Goal: Task Accomplishment & Management: Manage account settings

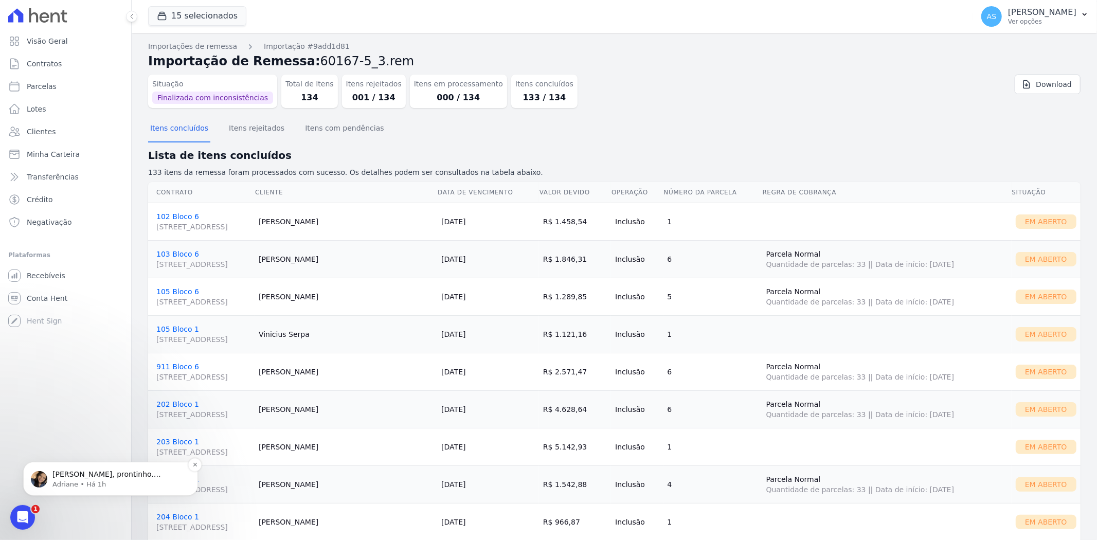
click at [78, 475] on p "Andreza, prontinho. Remessa aprovada e cobranças disponiveis no link: https://a…" at bounding box center [118, 474] width 133 height 10
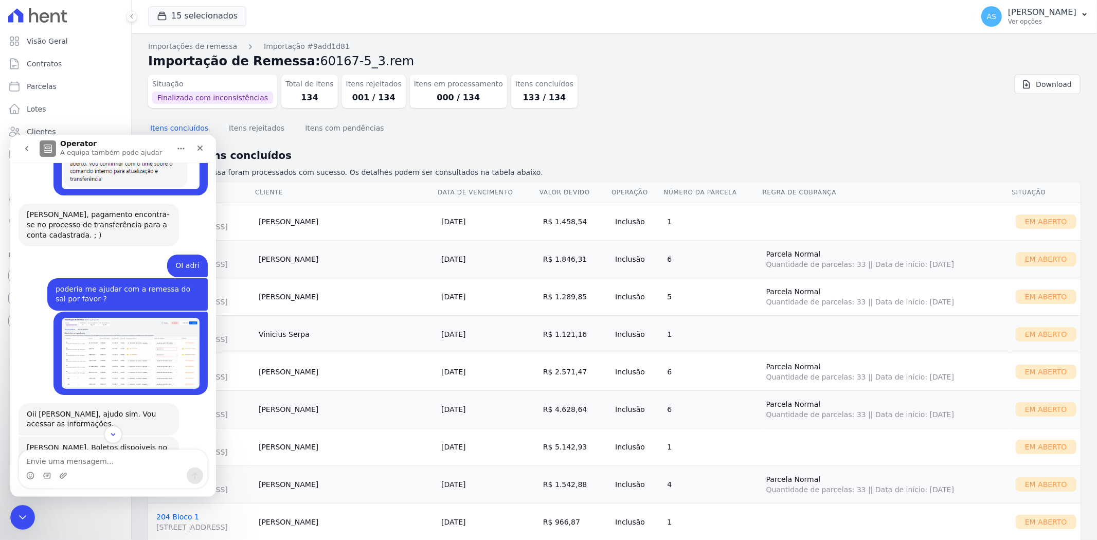
scroll to position [5556, 0]
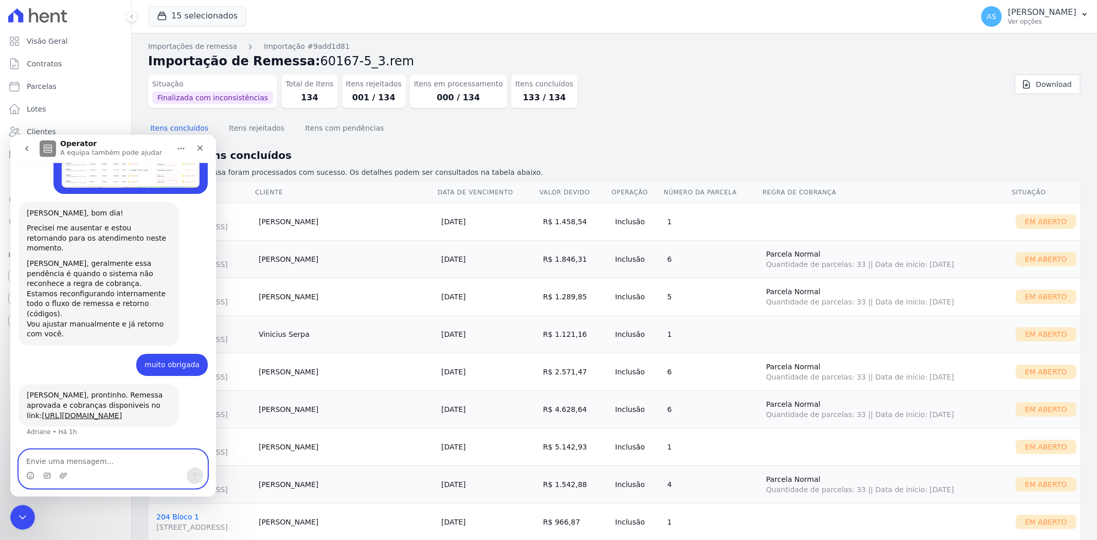
click at [45, 463] on textarea "Envie uma mensagem..." at bounding box center [113, 457] width 188 height 17
type textarea "obrigada"
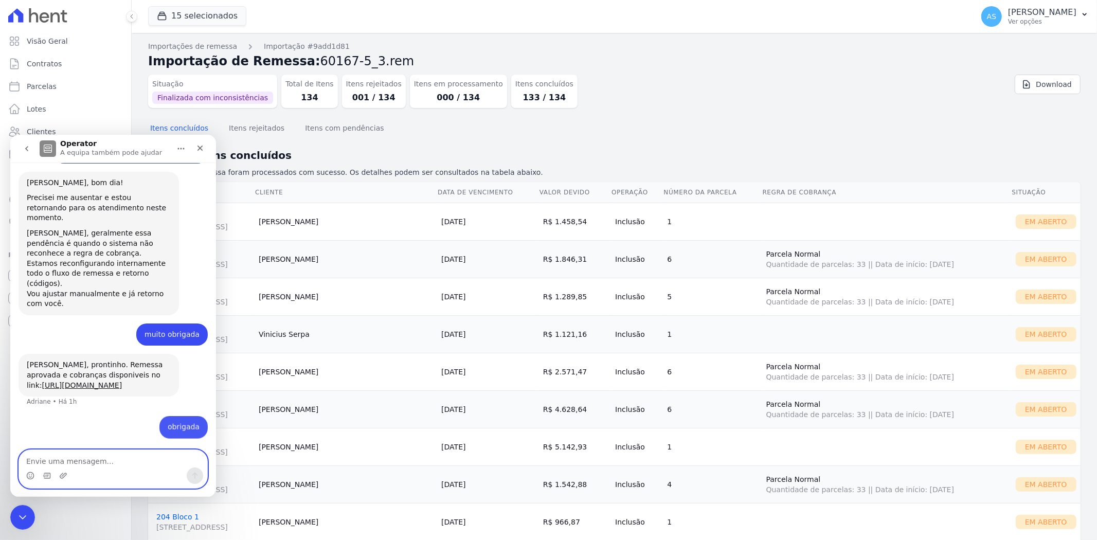
scroll to position [5587, 0]
click at [32, 512] on div "Fechar mensagem da Intercom" at bounding box center [21, 515] width 25 height 25
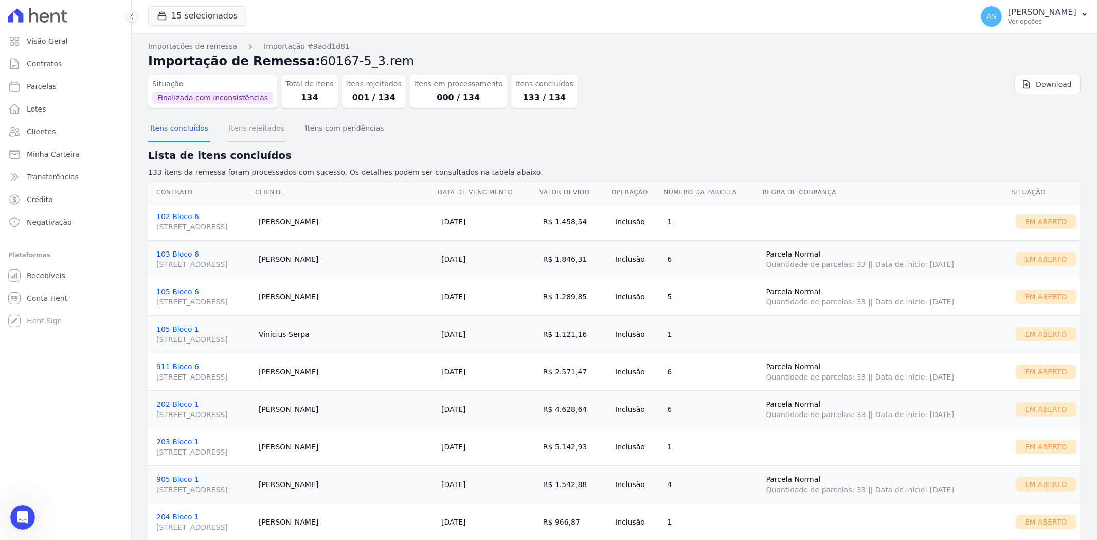
click at [250, 130] on button "Itens rejeitados" at bounding box center [257, 129] width 60 height 27
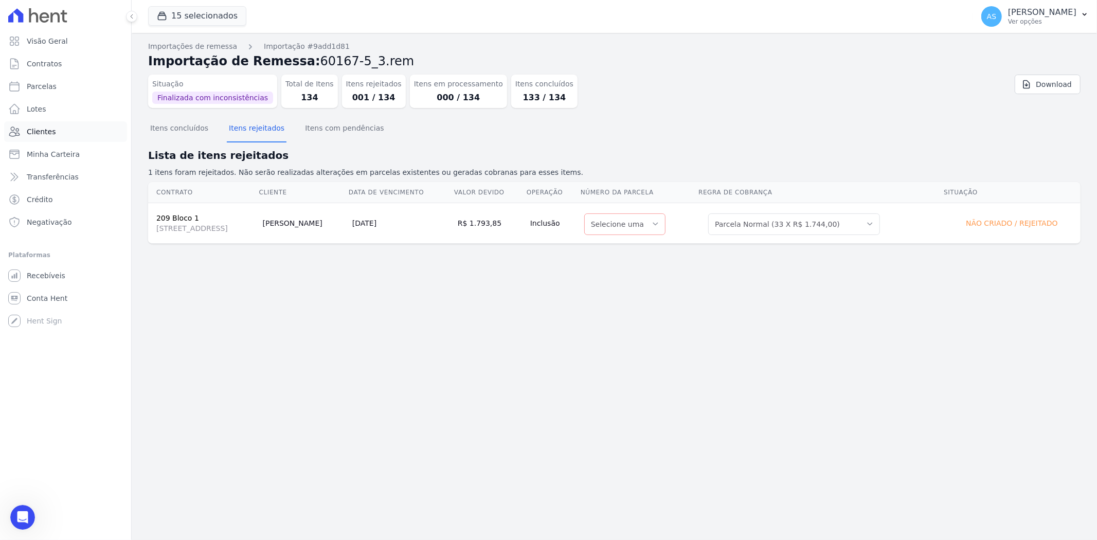
click at [33, 129] on span "Clientes" at bounding box center [41, 131] width 29 height 10
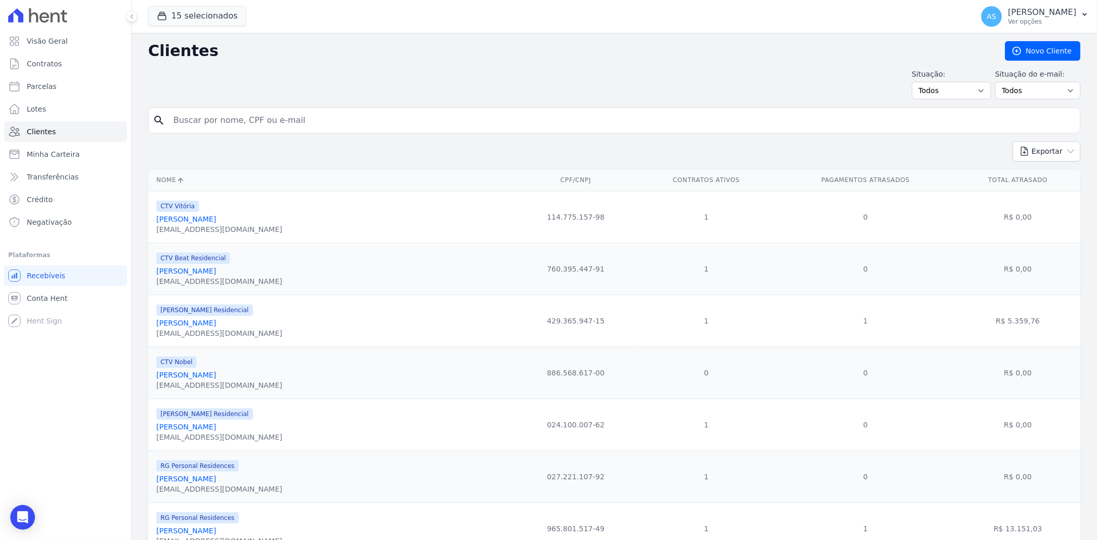
click at [204, 120] on input "search" at bounding box center [621, 120] width 908 height 21
type input "giovana"
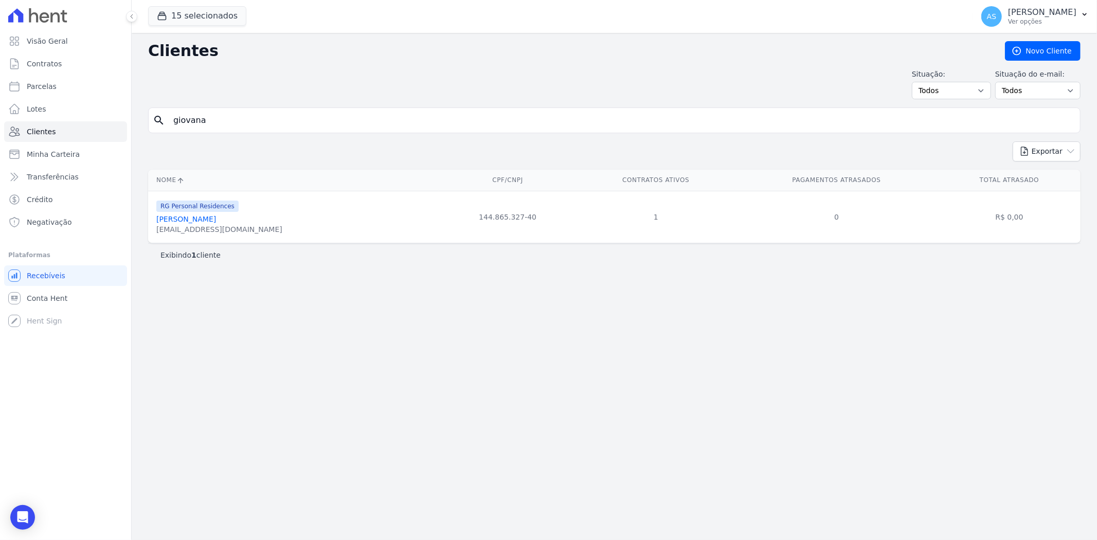
click at [191, 219] on link "[PERSON_NAME]" at bounding box center [186, 219] width 60 height 8
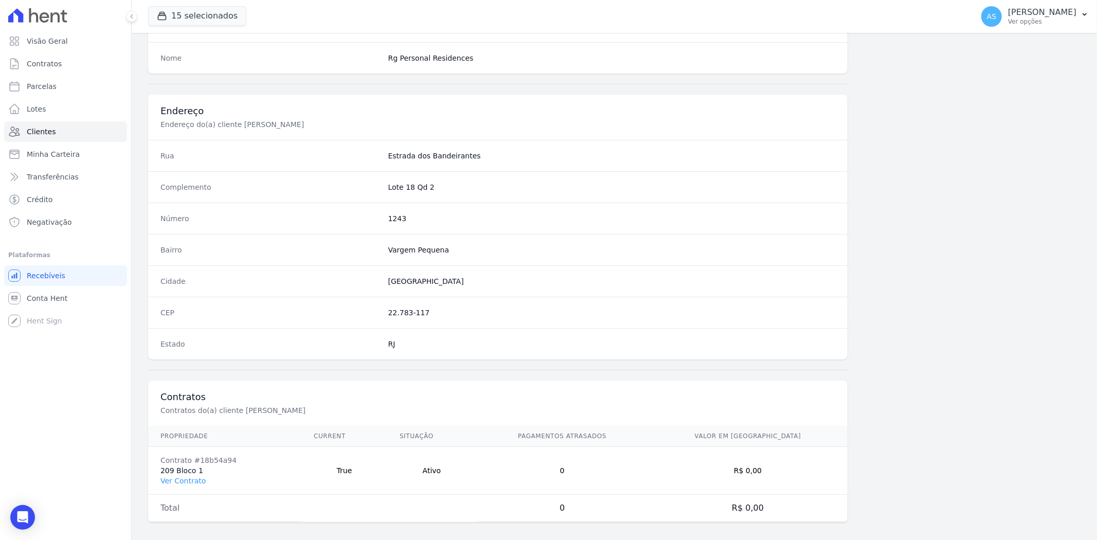
scroll to position [424, 0]
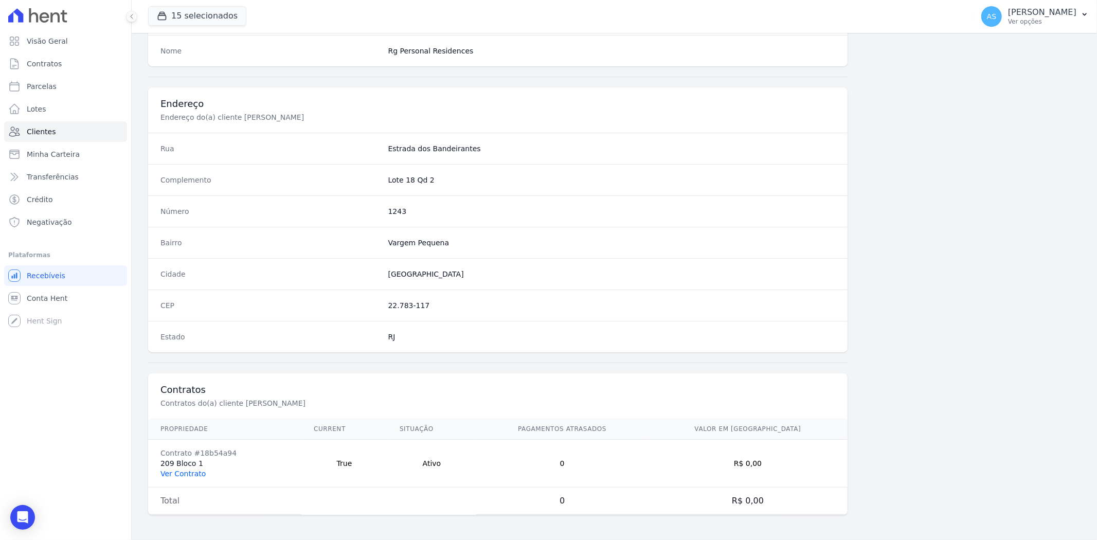
click at [177, 471] on link "Ver Contrato" at bounding box center [182, 473] width 45 height 8
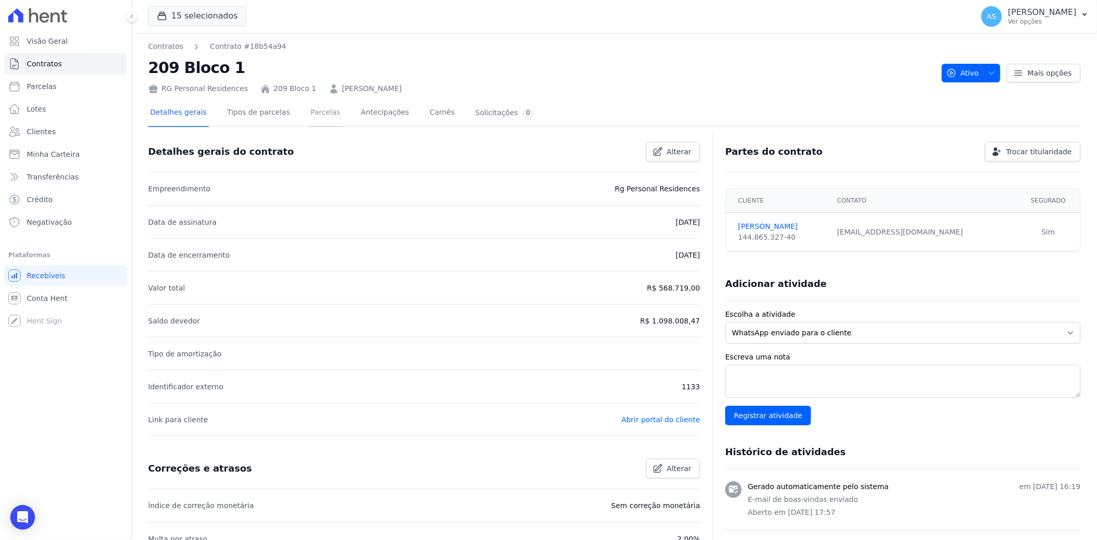
click at [308, 113] on link "Parcelas" at bounding box center [325, 113] width 34 height 27
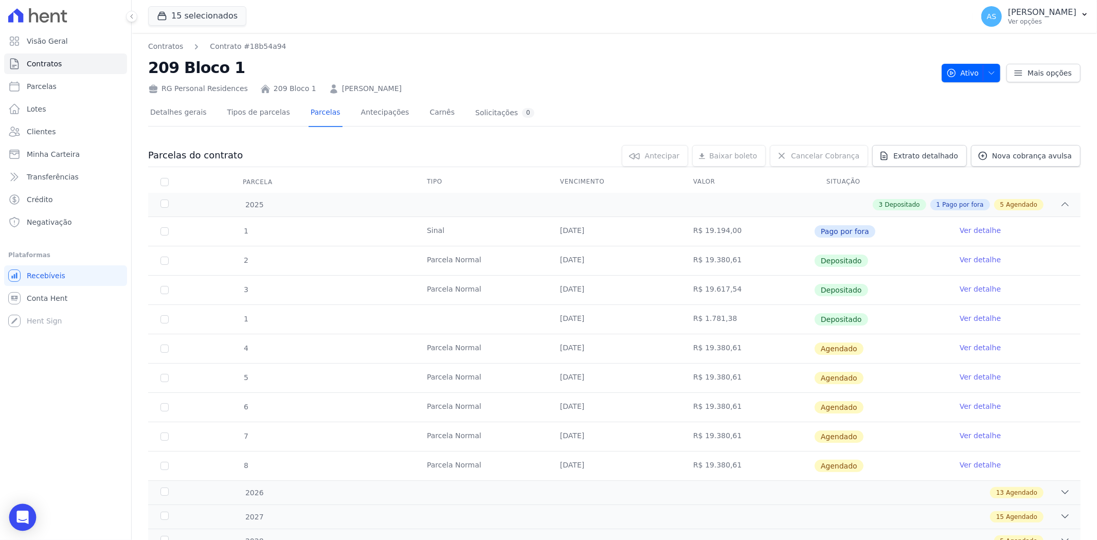
click at [25, 523] on div "Open Intercom Messenger" at bounding box center [22, 517] width 27 height 27
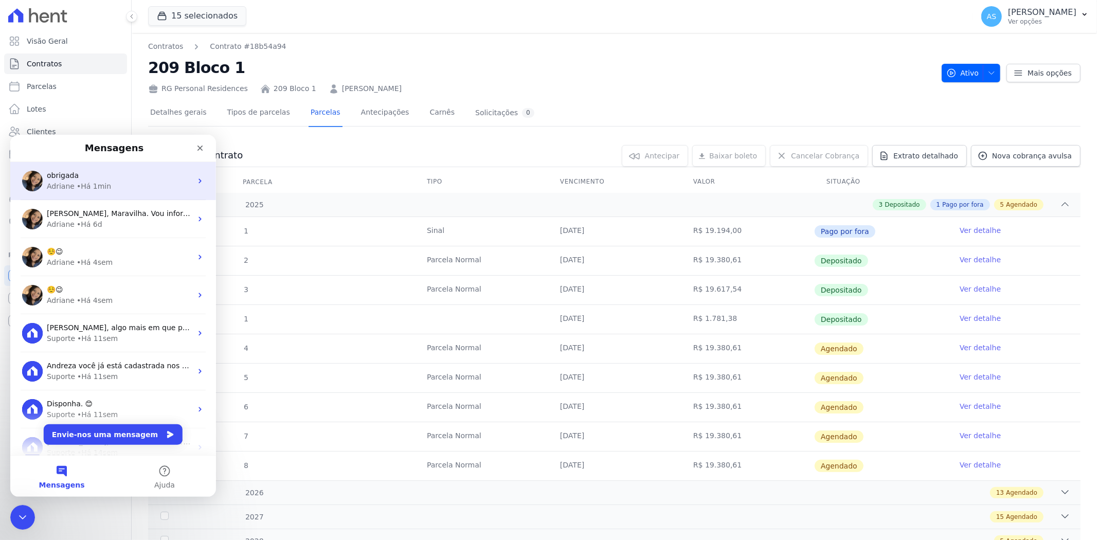
click at [84, 175] on div "obrigada" at bounding box center [119, 175] width 145 height 11
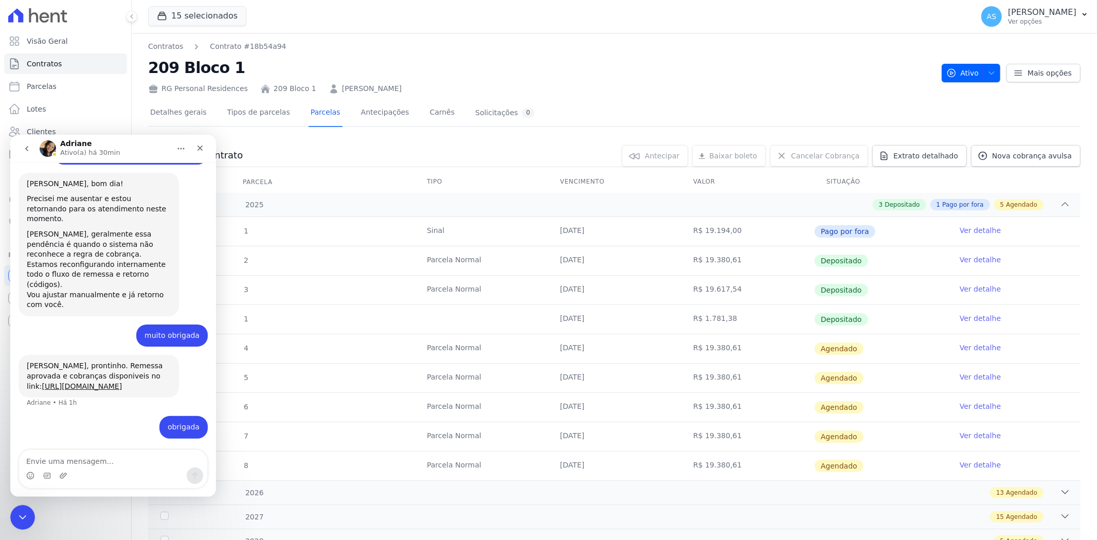
scroll to position [5587, 0]
type textarea "poderia espelhar por favor ?"
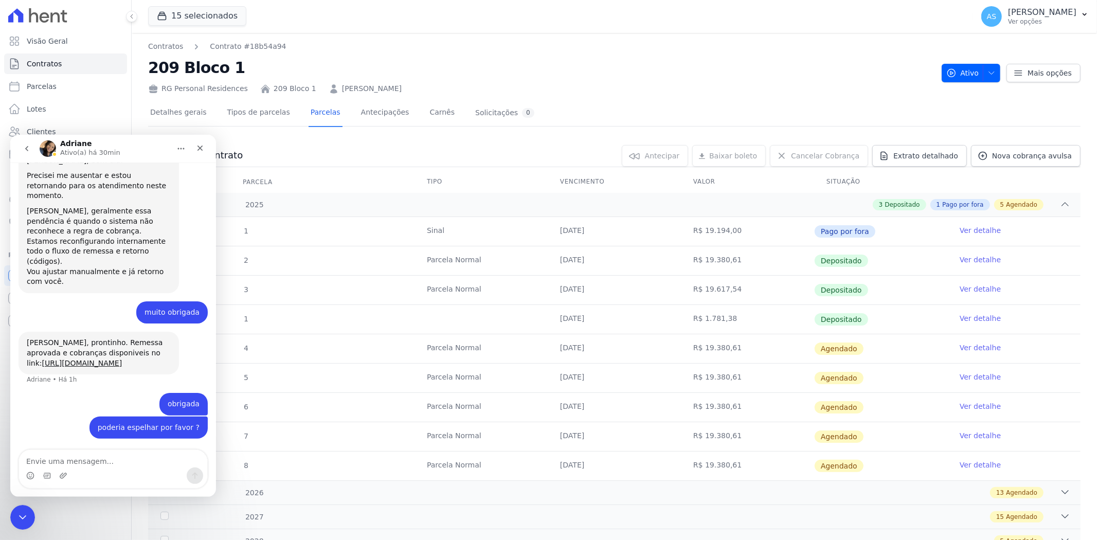
scroll to position [5610, 0]
click at [63, 475] on icon "Carregar anexo" at bounding box center [63, 475] width 8 height 8
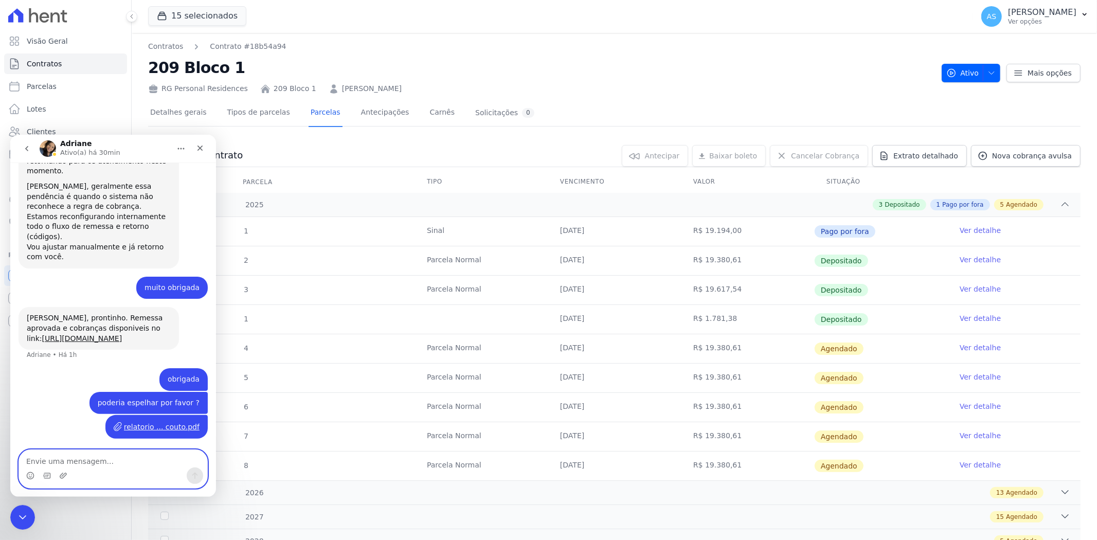
scroll to position [5635, 0]
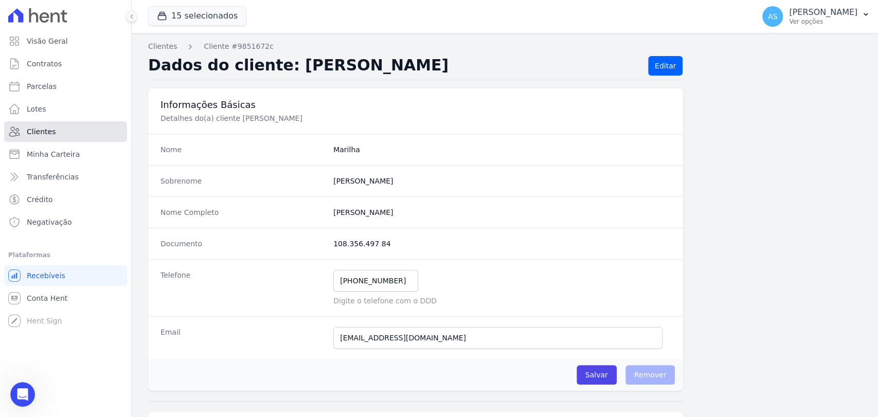
click at [41, 127] on span "Clientes" at bounding box center [41, 131] width 29 height 10
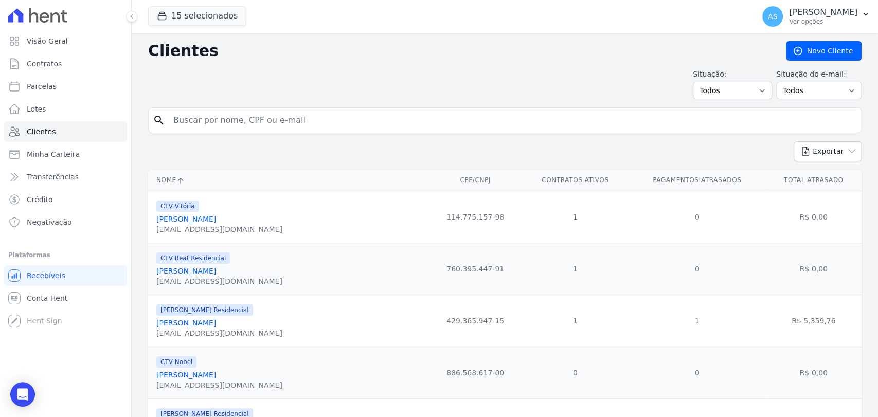
click at [214, 119] on input "search" at bounding box center [511, 120] width 689 height 21
paste input "Ana Claudia Gomes Borges"
type input "Ana Claudia Gomes Borges"
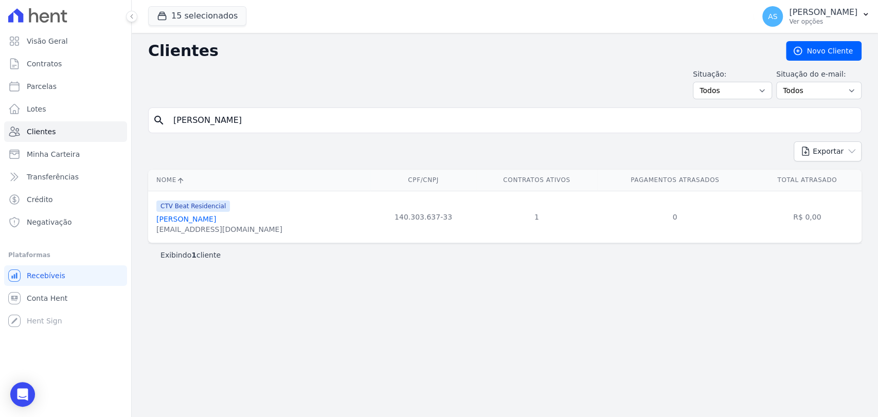
click at [216, 215] on link "Ana Claudia Gomes Borges" at bounding box center [186, 219] width 60 height 8
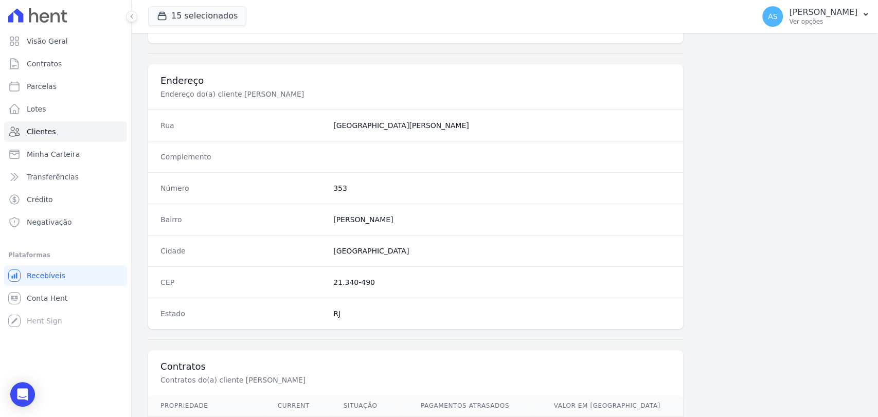
scroll to position [543, 0]
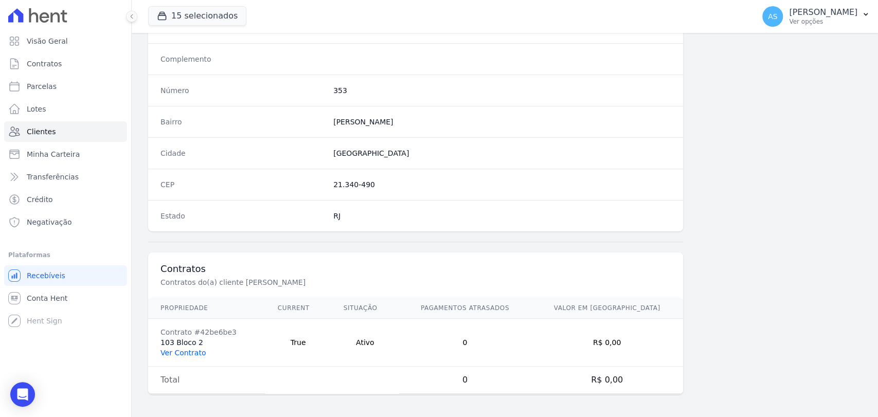
click at [175, 350] on link "Ver Contrato" at bounding box center [182, 353] width 45 height 8
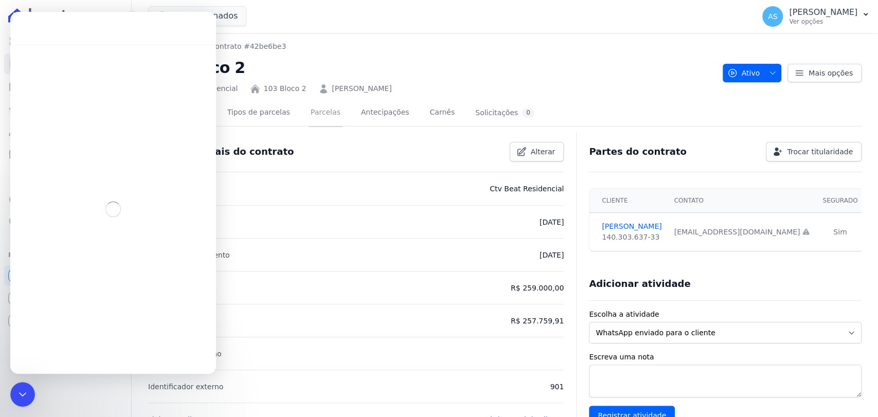
click at [308, 112] on link "Parcelas" at bounding box center [325, 113] width 34 height 27
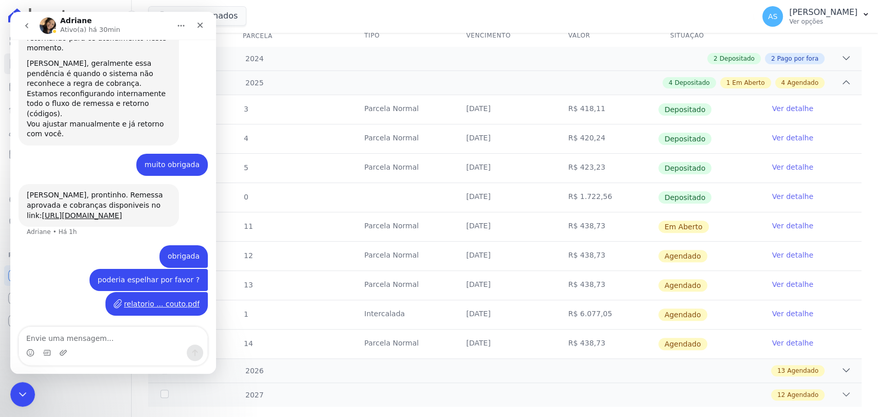
scroll to position [166, 0]
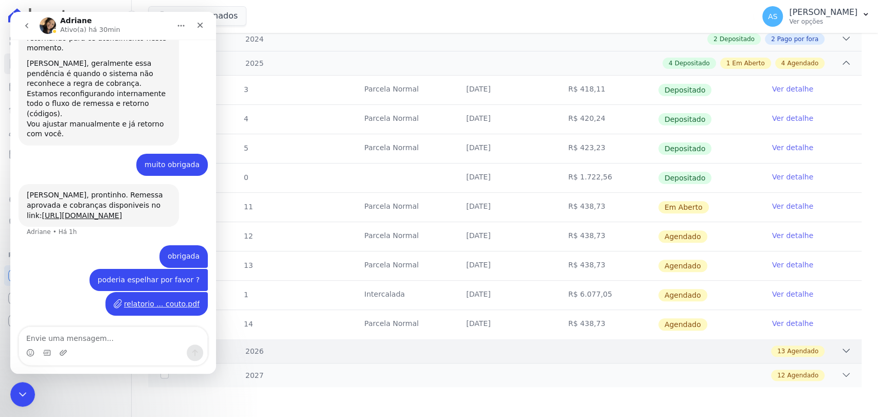
click at [841, 345] on icon at bounding box center [846, 350] width 10 height 10
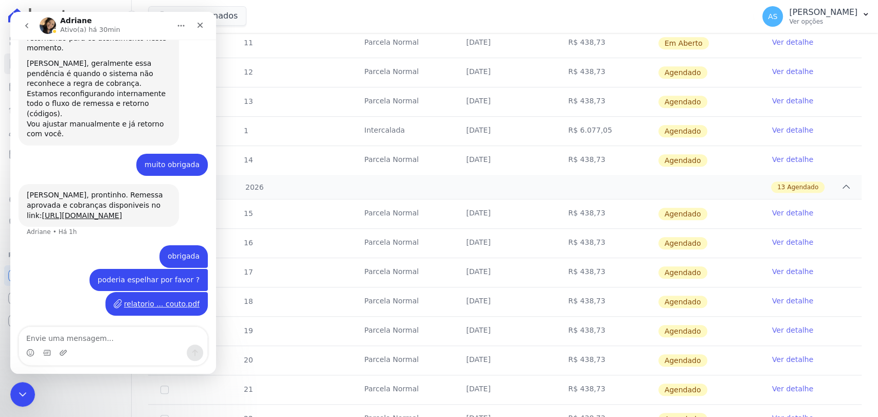
scroll to position [337, 0]
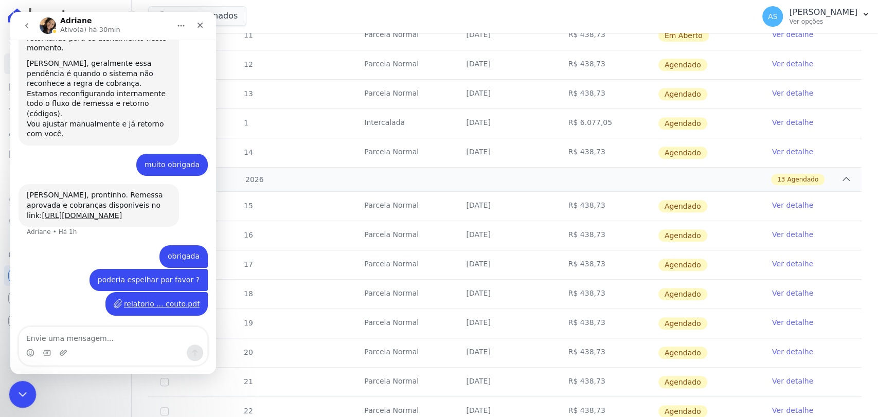
click at [18, 394] on icon "Fechar mensagem da Intercom" at bounding box center [21, 393] width 12 height 12
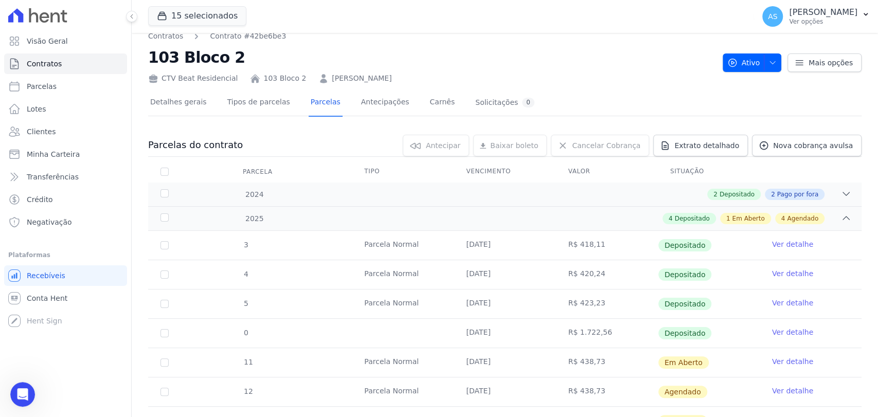
scroll to position [0, 0]
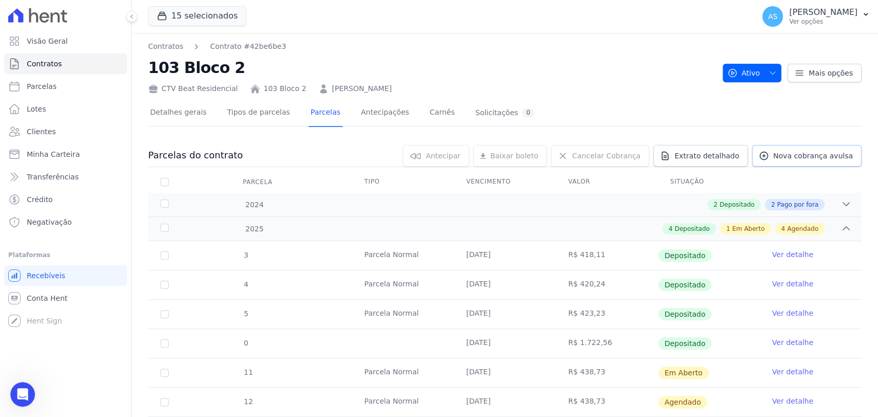
click at [793, 157] on span "Nova cobrança avulsa" at bounding box center [813, 156] width 80 height 10
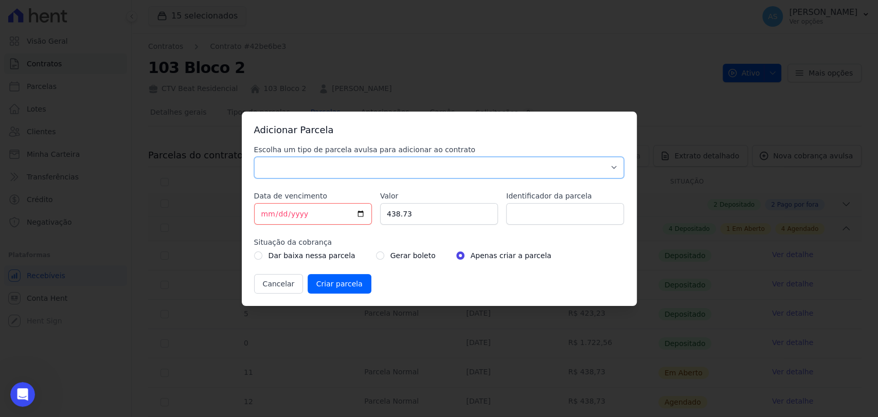
click at [305, 170] on select "Parcela Normal Sinal Caução Intercalada Chaves Pré Chaves Pós Chaves Taxas Quit…" at bounding box center [439, 168] width 370 height 22
select select "standard"
click at [254, 157] on select "Parcela Normal Sinal Caução Intercalada Chaves Pré Chaves Pós Chaves Taxas Quit…" at bounding box center [439, 168] width 370 height 22
click at [294, 214] on input "[DATE]" at bounding box center [313, 214] width 118 height 22
click at [264, 216] on input "[DATE]" at bounding box center [313, 214] width 118 height 22
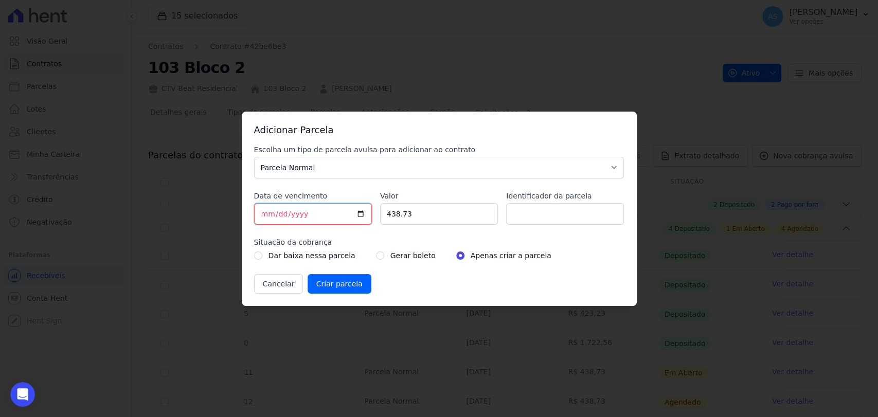
type input "2025-08-27"
drag, startPoint x: 424, startPoint y: 214, endPoint x: 292, endPoint y: 223, distance: 131.9
click at [292, 223] on div "Escolha um tipo de parcela avulsa para adicionar ao contrato Parcela Normal Sin…" at bounding box center [439, 218] width 370 height 149
type input "445.68"
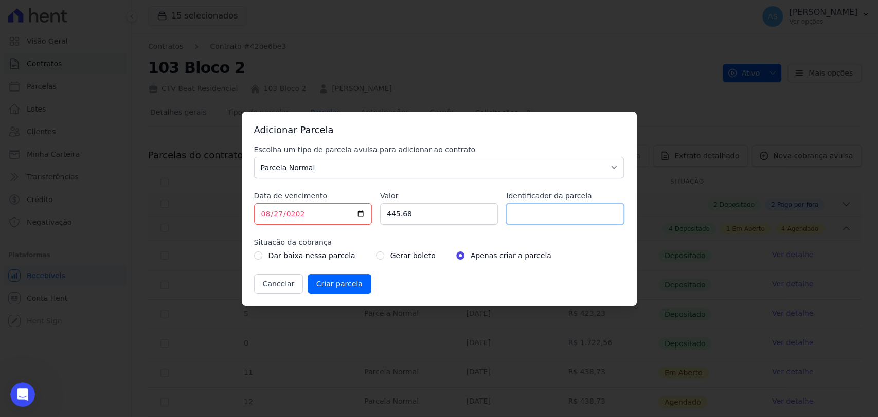
click at [521, 215] on input "Identificador da parcela" at bounding box center [565, 214] width 118 height 22
drag, startPoint x: 560, startPoint y: 216, endPoint x: 555, endPoint y: 215, distance: 5.2
click at [555, 215] on input "PARCELA 10/02/2025" at bounding box center [565, 214] width 118 height 22
type input "PARCELA 10/08/2025"
click at [376, 257] on input "radio" at bounding box center [380, 255] width 8 height 8
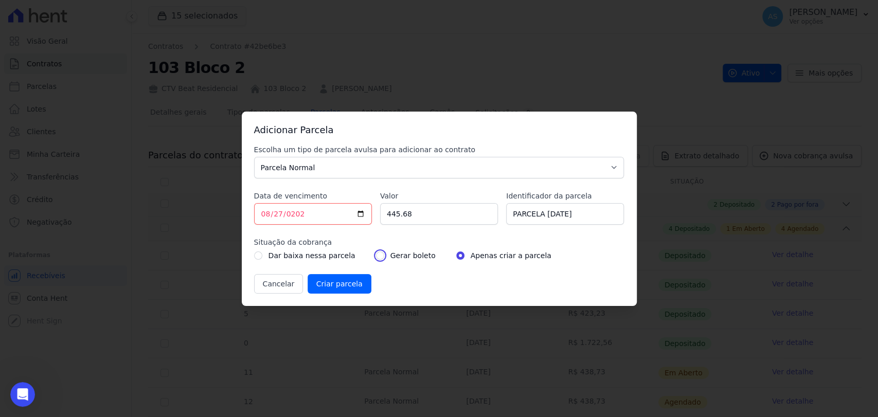
radio input "true"
click at [325, 282] on input "Criar parcela" at bounding box center [339, 284] width 64 height 20
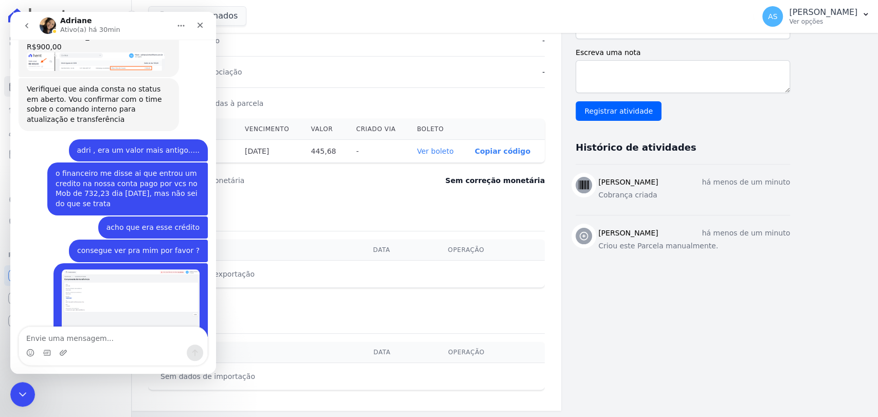
scroll to position [4929, 0]
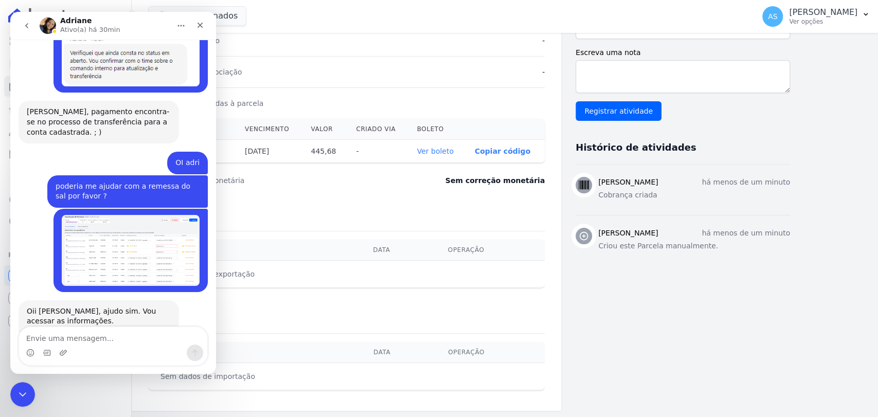
click at [436, 147] on link "Ver boleto" at bounding box center [435, 151] width 37 height 8
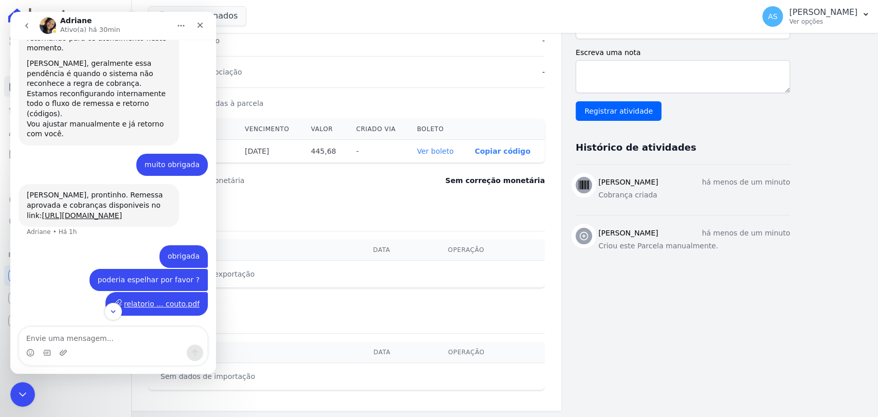
scroll to position [5638, 0]
click at [11, 403] on div "Fechar mensagem da Intercom" at bounding box center [21, 392] width 25 height 25
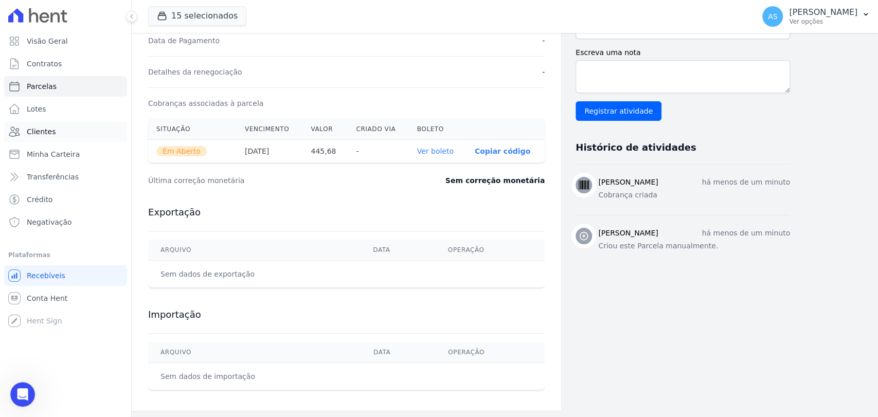
click at [42, 135] on span "Clientes" at bounding box center [41, 131] width 29 height 10
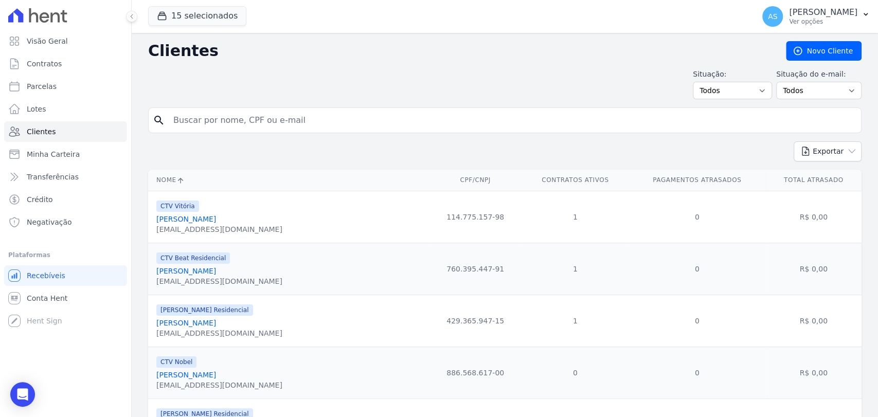
click at [221, 125] on input "search" at bounding box center [511, 120] width 689 height 21
paste input "Andre Felipe Barreto da Silva"
type input "Andre Felipe Barreto da Silva"
click at [322, 127] on input "Andre Felipe Barreto da Silva" at bounding box center [511, 120] width 689 height 21
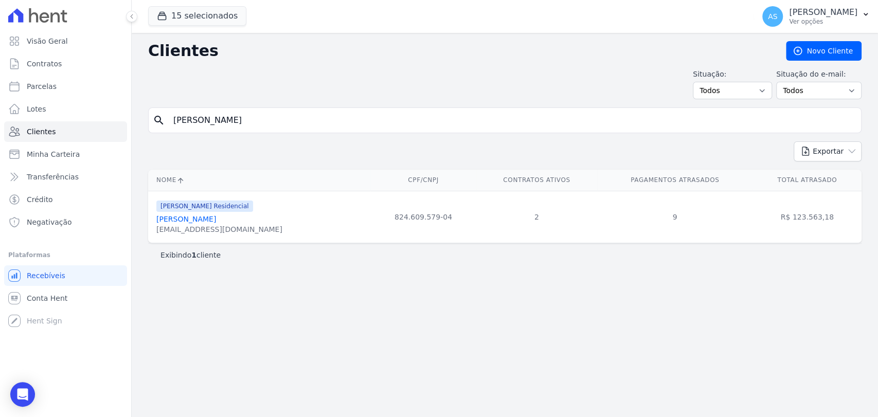
click at [203, 220] on link "Andre Felipe Barreto Da Silva" at bounding box center [186, 219] width 60 height 8
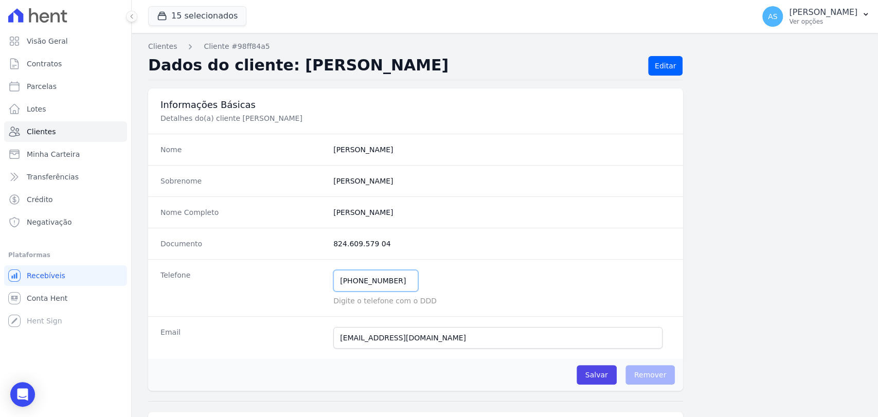
drag, startPoint x: 395, startPoint y: 280, endPoint x: 272, endPoint y: 294, distance: 123.7
click at [272, 294] on div "Telefone (21) 98238-1500 Mensagem de SMS ainda não enviada.. Mensagem de Whatsa…" at bounding box center [415, 287] width 535 height 57
click at [42, 157] on span "Minha Carteira" at bounding box center [53, 154] width 53 height 10
click at [41, 135] on span "Clientes" at bounding box center [41, 131] width 29 height 10
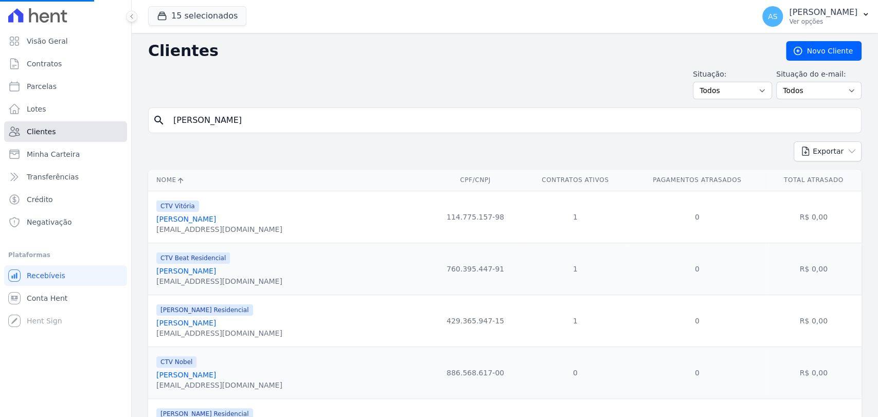
click at [41, 135] on span "Clientes" at bounding box center [41, 131] width 29 height 10
click at [39, 131] on span "Clientes" at bounding box center [41, 131] width 29 height 10
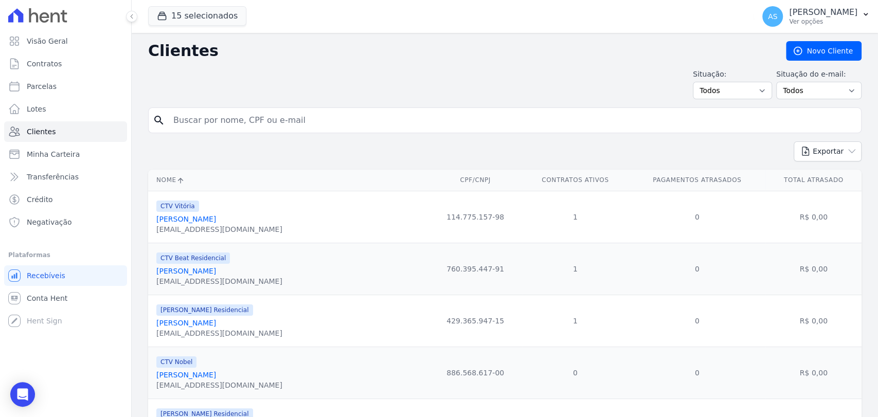
click at [200, 120] on input "search" at bounding box center [511, 120] width 689 height 21
paste input "Bruno Cesar Faleiro Correa de Sa Coelho"
type input "Bruno Cesar Faleiro Correa de Sa Coelho"
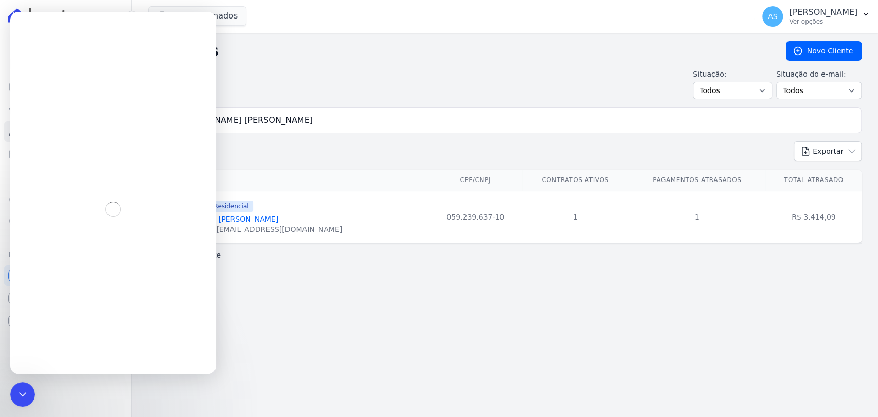
click at [247, 217] on link "Bruno Cesar Faleiro Correa De Sá Coelho" at bounding box center [217, 219] width 122 height 8
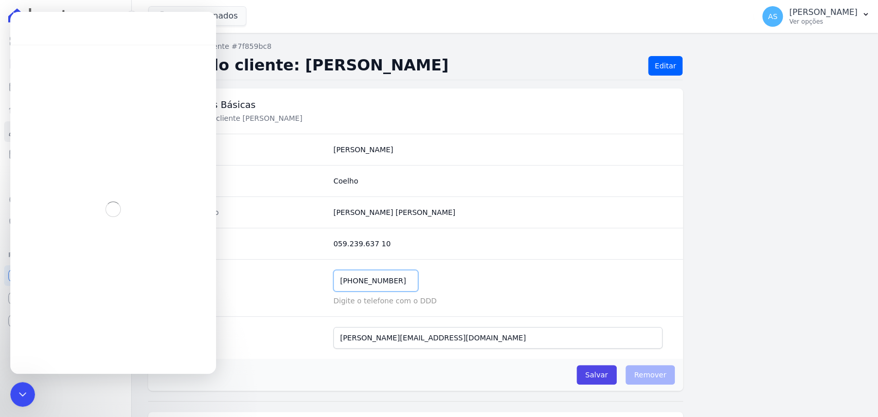
drag, startPoint x: 395, startPoint y: 285, endPoint x: 295, endPoint y: 285, distance: 99.7
click at [295, 285] on div "Telefone (21) 98152-3676 Mensagem de SMS ainda não enviada.. Mensagem de Whatsa…" at bounding box center [415, 287] width 535 height 57
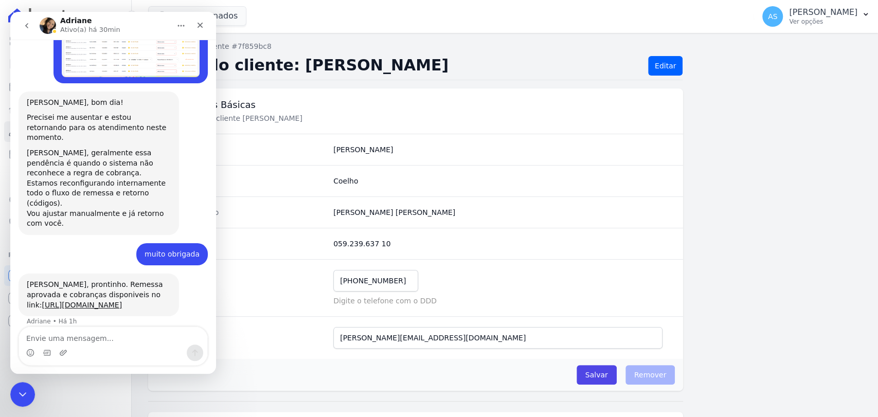
scroll to position [5638, 0]
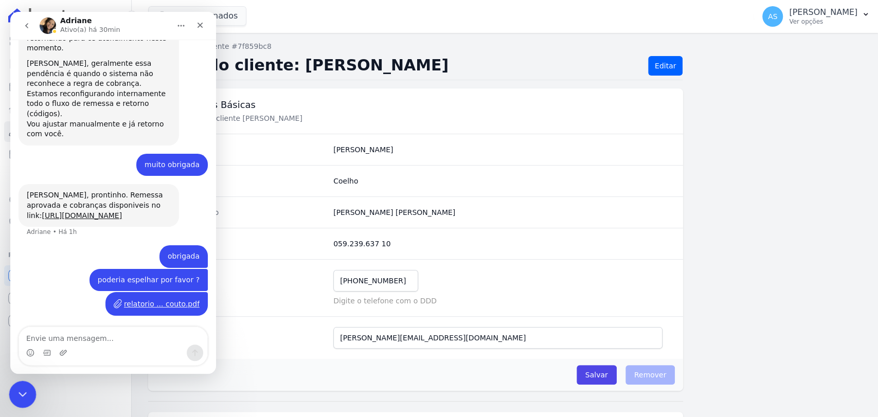
click at [10, 391] on div "Fechar mensagem da Intercom" at bounding box center [21, 392] width 25 height 25
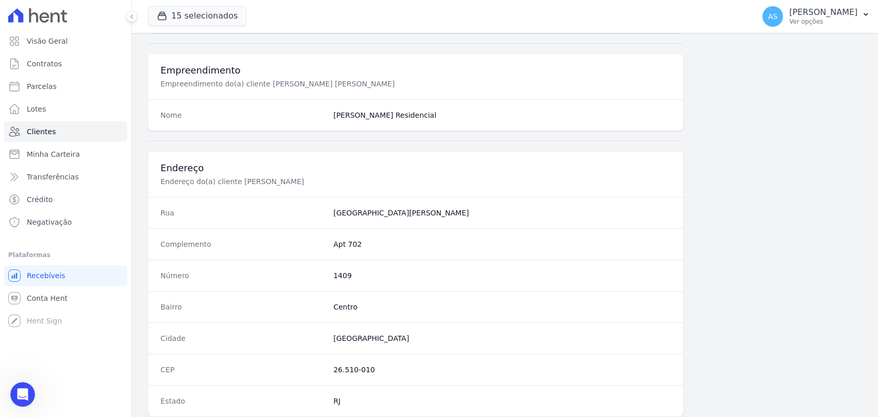
scroll to position [543, 0]
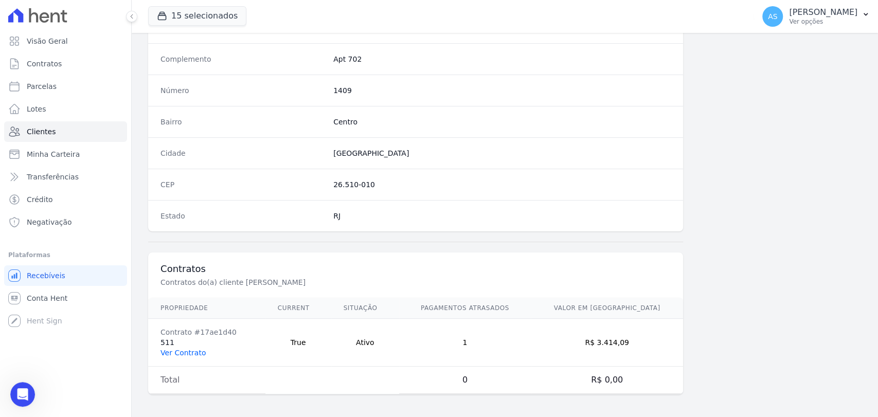
click at [168, 349] on link "Ver Contrato" at bounding box center [182, 353] width 45 height 8
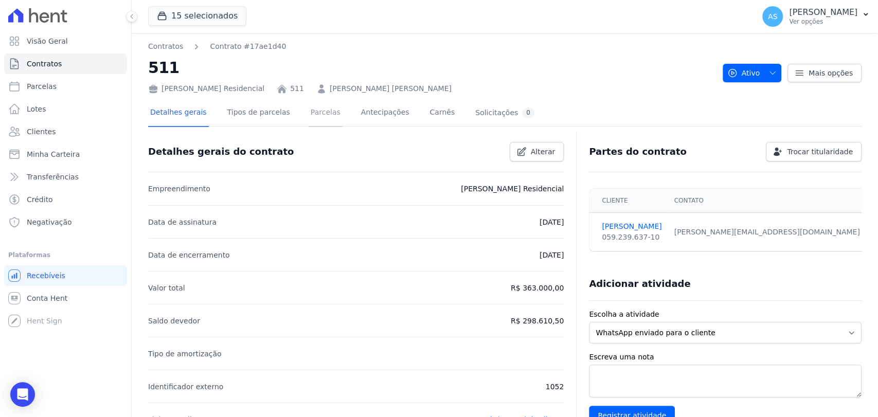
click at [312, 116] on link "Parcelas" at bounding box center [325, 113] width 34 height 27
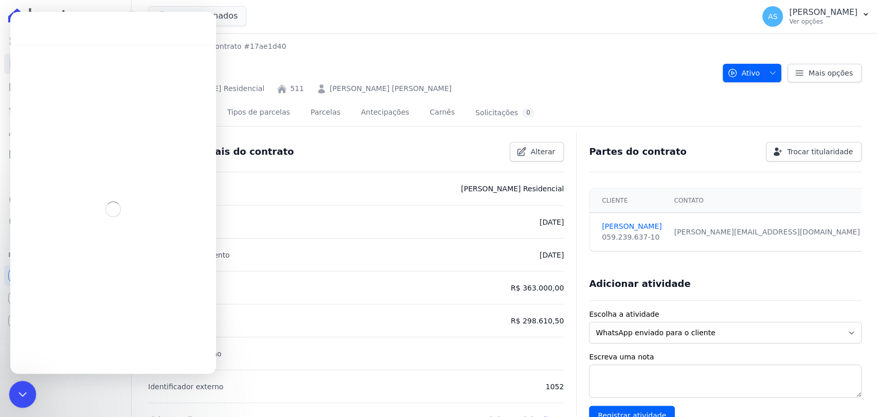
click at [29, 393] on div "Fechar mensagem da Intercom" at bounding box center [21, 392] width 25 height 25
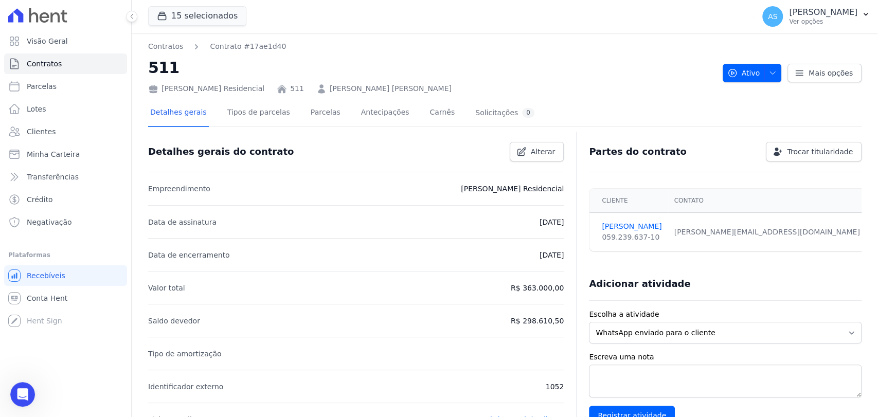
scroll to position [5328, 0]
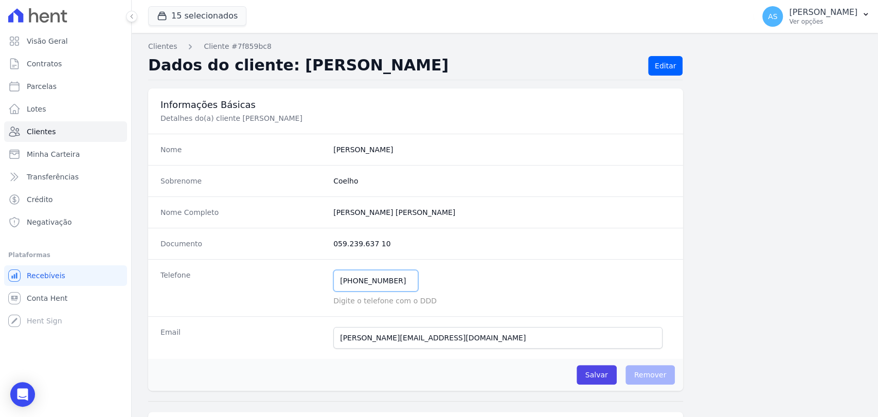
drag, startPoint x: 396, startPoint y: 280, endPoint x: 250, endPoint y: 289, distance: 145.8
click at [250, 289] on div "Telefone (21) 98152-3676 Mensagem de SMS ainda não enviada.. Mensagem de Whatsa…" at bounding box center [415, 287] width 535 height 57
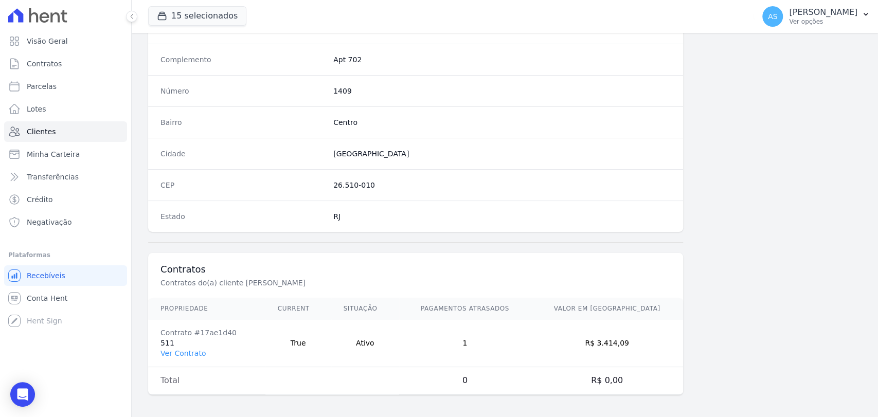
scroll to position [543, 0]
click at [185, 350] on link "Ver Contrato" at bounding box center [182, 353] width 45 height 8
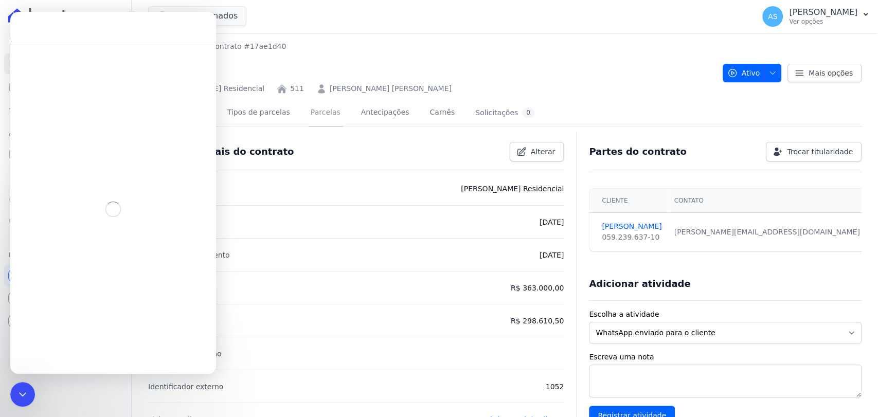
click at [308, 115] on link "Parcelas" at bounding box center [325, 113] width 34 height 27
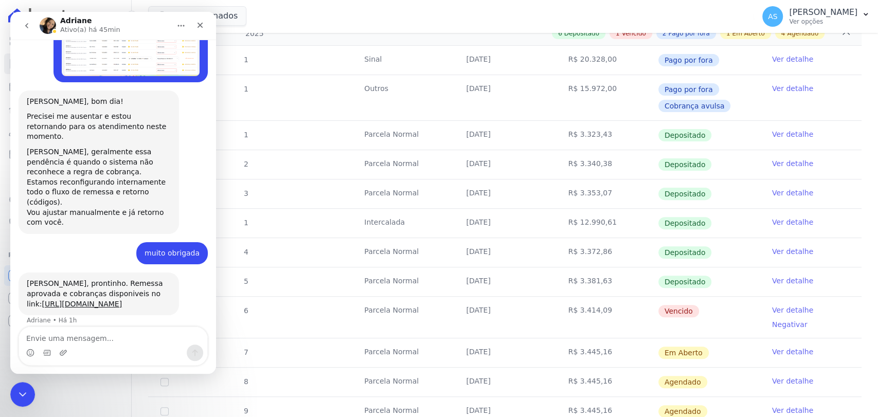
scroll to position [5638, 0]
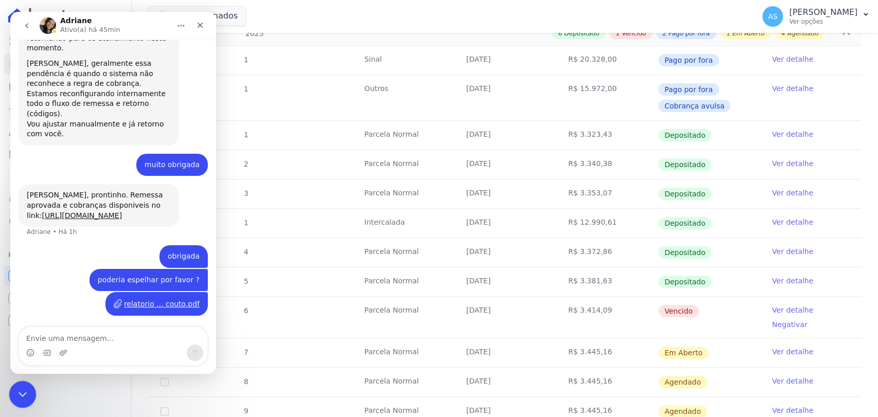
click at [16, 405] on div "Fechar mensagem da Intercom" at bounding box center [21, 392] width 25 height 25
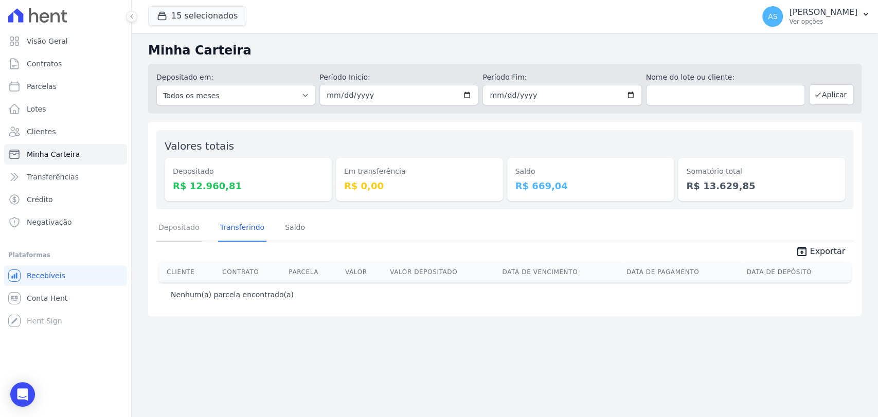
click at [166, 226] on link "Depositado" at bounding box center [178, 228] width 45 height 27
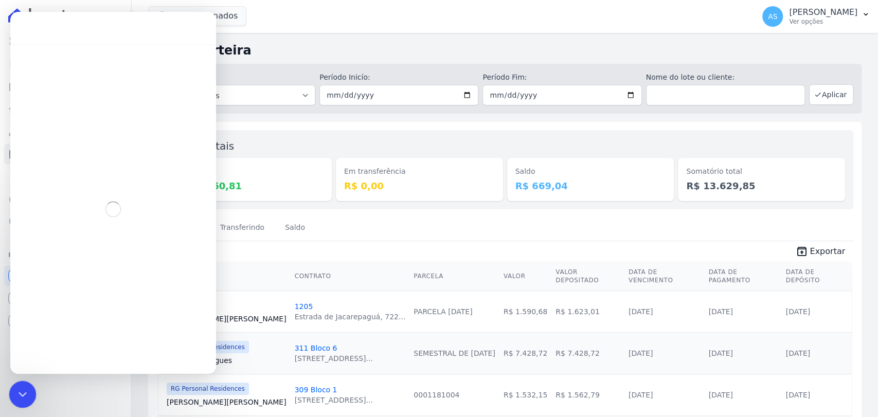
click at [18, 393] on icon "Fechar mensagem da Intercom" at bounding box center [21, 393] width 12 height 12
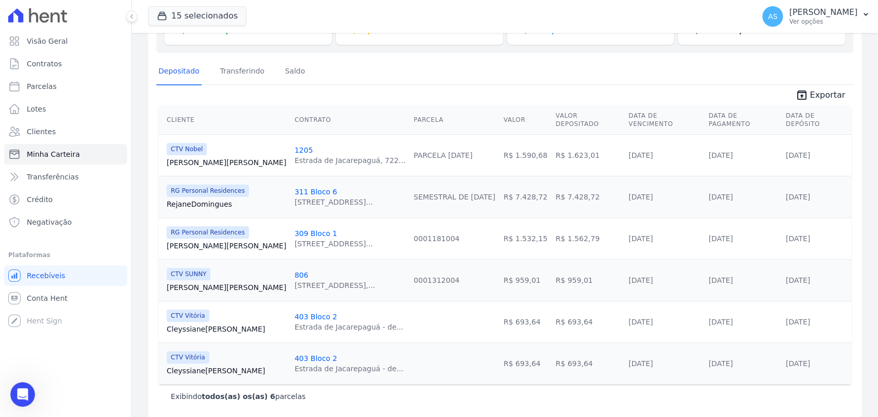
scroll to position [5638, 0]
click at [184, 157] on link "André Pereira" at bounding box center [227, 162] width 120 height 10
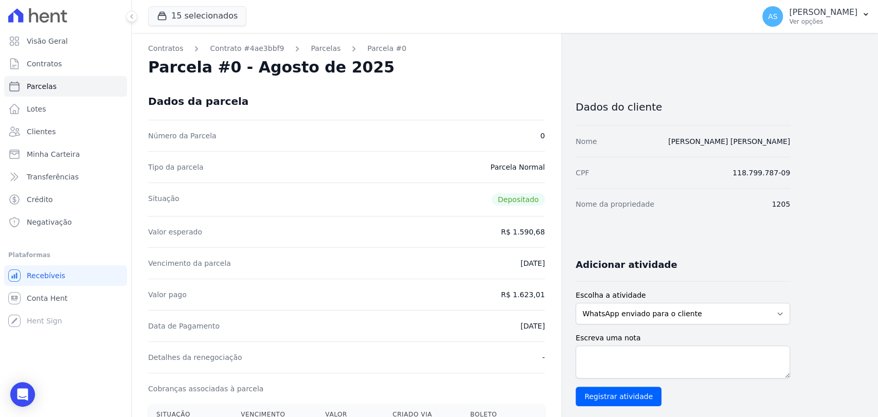
scroll to position [285, 0]
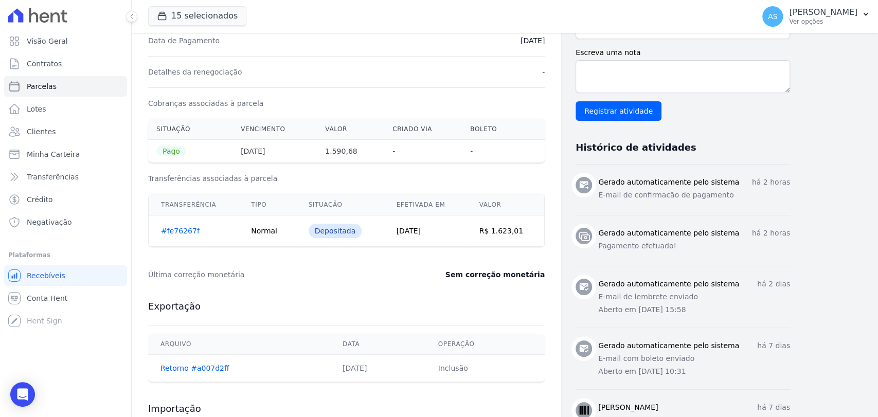
click at [178, 231] on link "#fe76267f" at bounding box center [180, 231] width 39 height 8
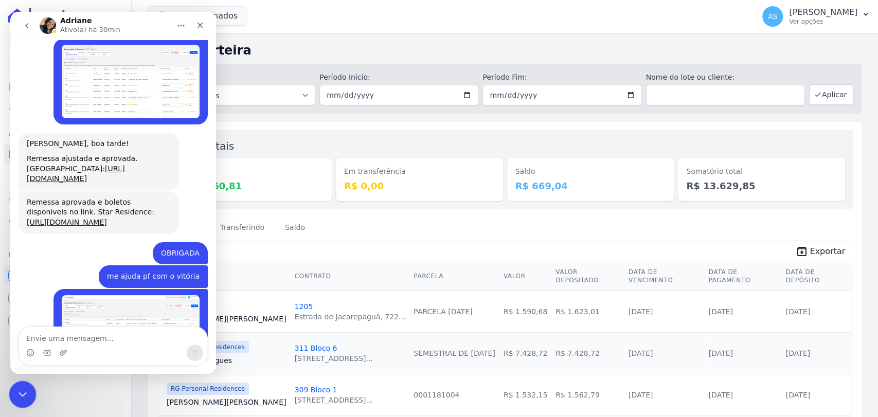
scroll to position [3506, 0]
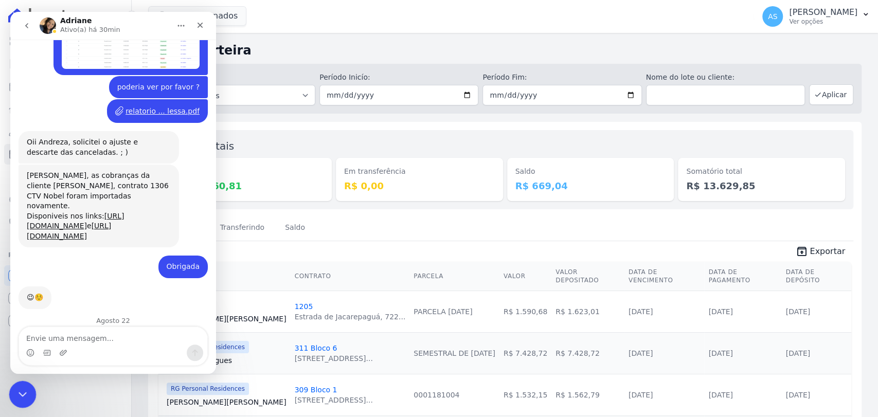
click at [23, 391] on icon "Fechar mensagem da Intercom" at bounding box center [20, 393] width 7 height 4
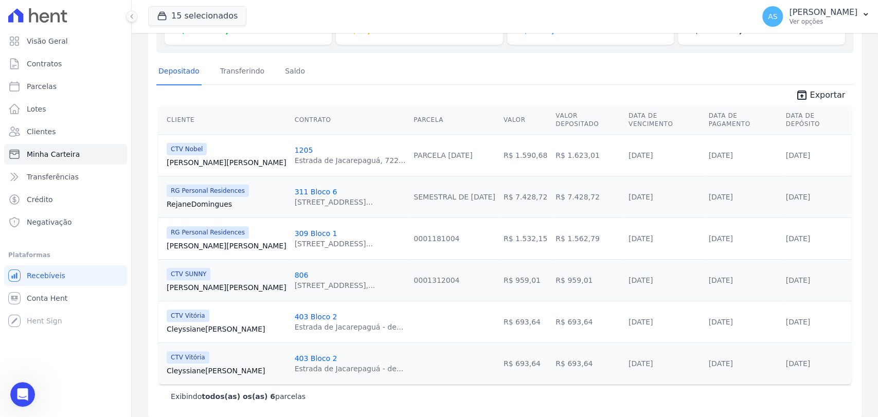
scroll to position [5638, 0]
drag, startPoint x: 202, startPoint y: 185, endPoint x: 299, endPoint y: 188, distance: 97.2
click at [299, 188] on tr "RG Personal Residences Rejane Domingues 311 Bloco 6 Rua Sete de Setembro, 92, S…" at bounding box center [504, 197] width 692 height 42
click at [183, 241] on link "Fabio Santos" at bounding box center [227, 246] width 120 height 10
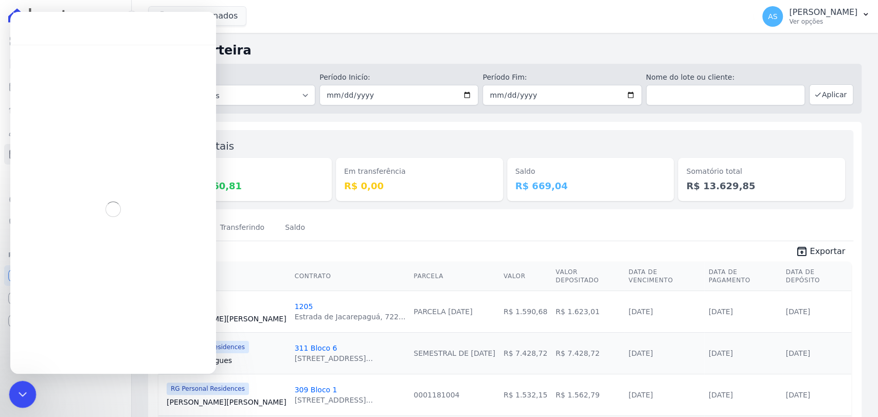
click at [20, 384] on div "Fechar mensagem da Intercom" at bounding box center [21, 392] width 25 height 25
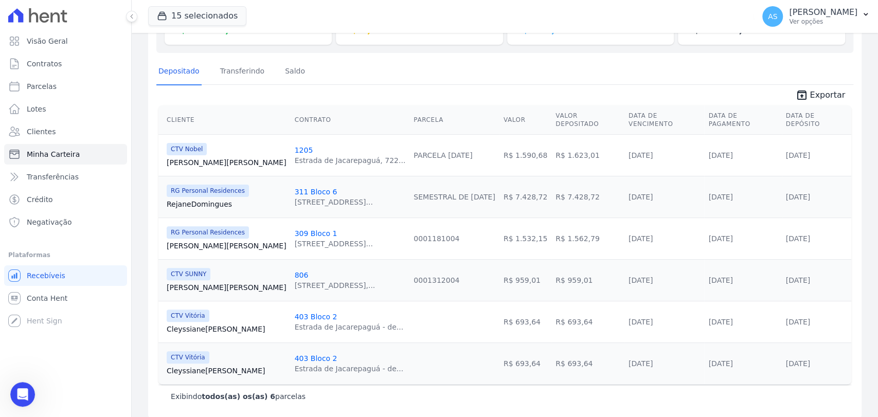
scroll to position [5638, 0]
click at [191, 282] on link "Marta Silva" at bounding box center [227, 287] width 120 height 10
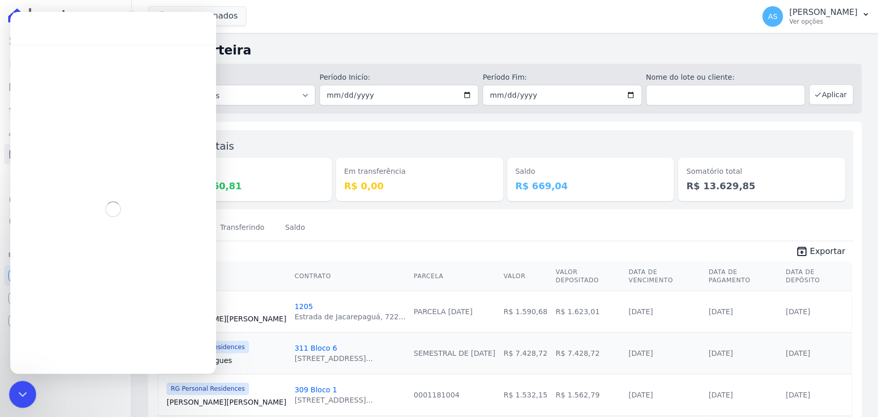
click at [17, 395] on icon "Fechar mensagem da Intercom" at bounding box center [21, 393] width 12 height 12
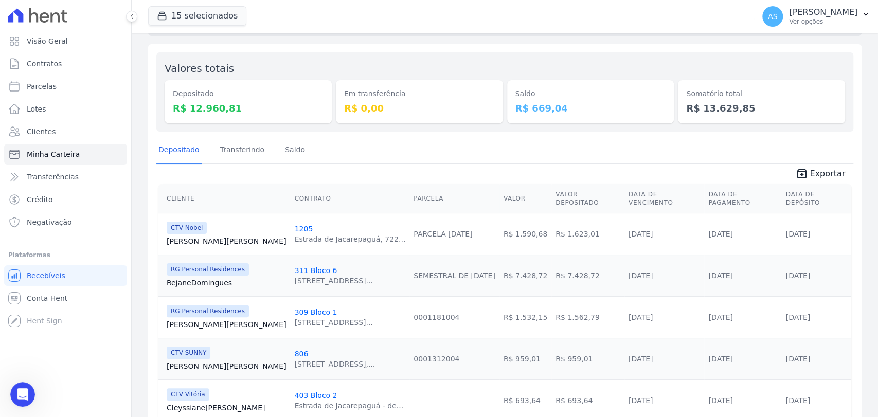
scroll to position [42, 0]
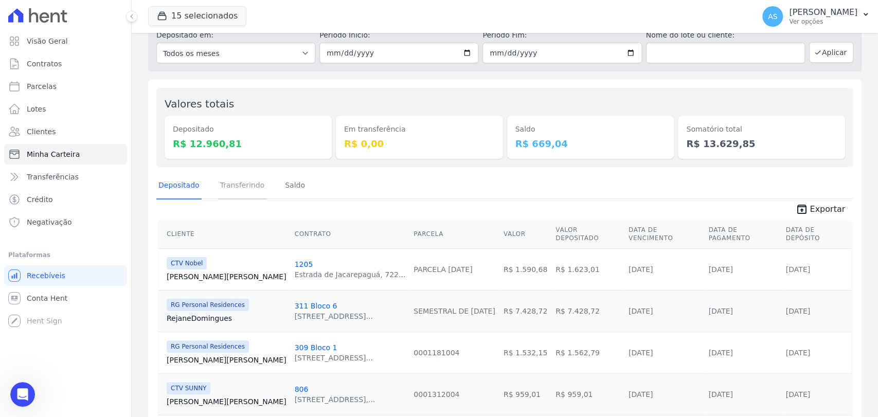
click at [243, 186] on link "Transferindo" at bounding box center [242, 186] width 49 height 27
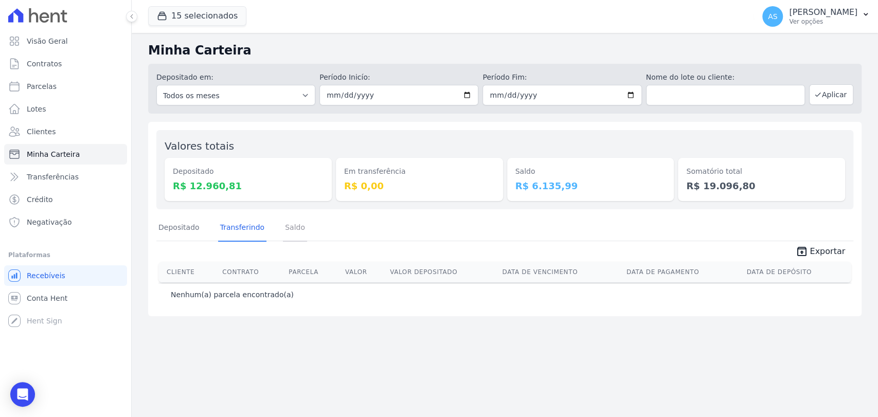
click at [289, 229] on link "Saldo" at bounding box center [295, 228] width 24 height 27
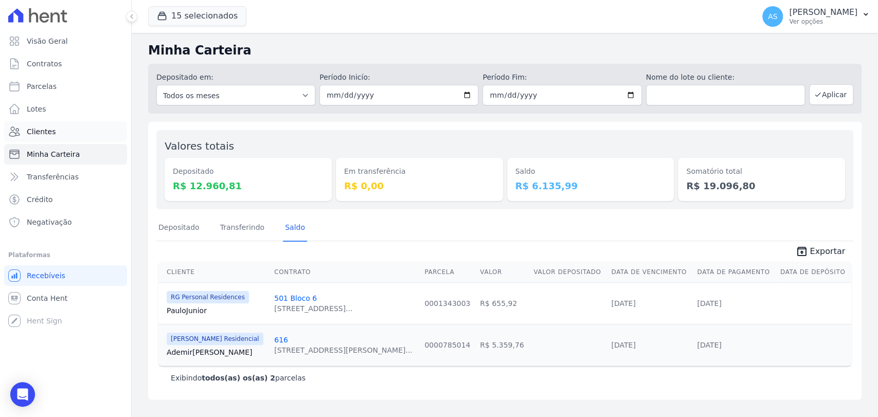
click at [34, 132] on span "Clientes" at bounding box center [41, 131] width 29 height 10
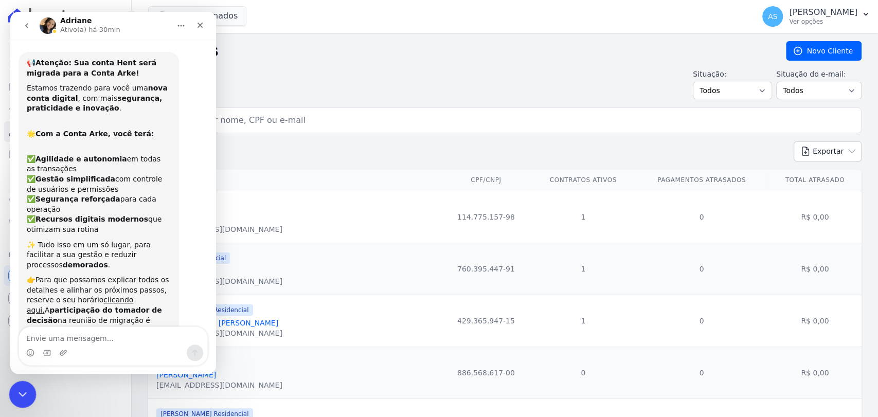
scroll to position [2974, 0]
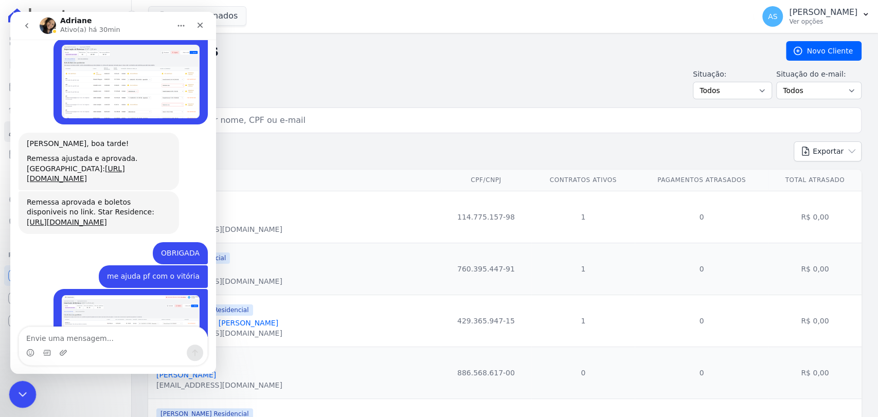
click at [15, 391] on icon "Fechar mensagem da Intercom" at bounding box center [21, 393] width 12 height 12
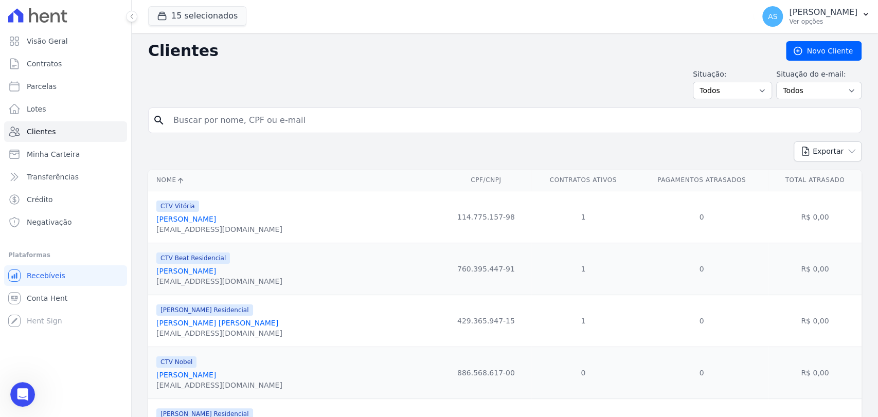
scroll to position [5638, 0]
click at [213, 122] on input "search" at bounding box center [511, 120] width 689 height 21
type input "marilha"
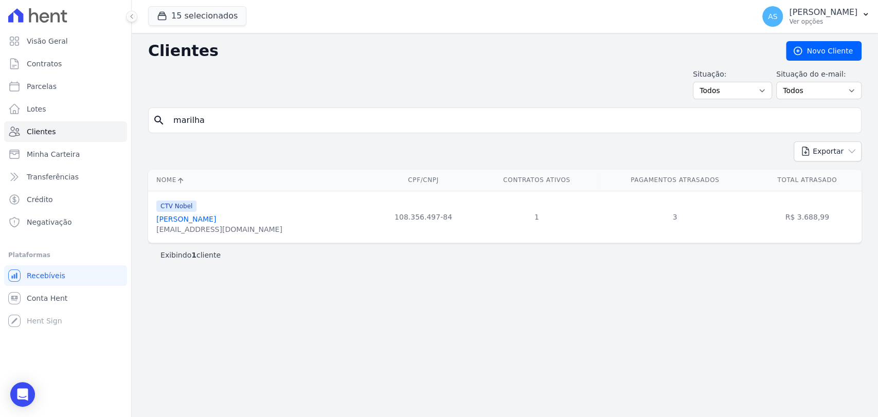
click at [192, 217] on link "Marilha Da Silva Soares" at bounding box center [186, 219] width 60 height 8
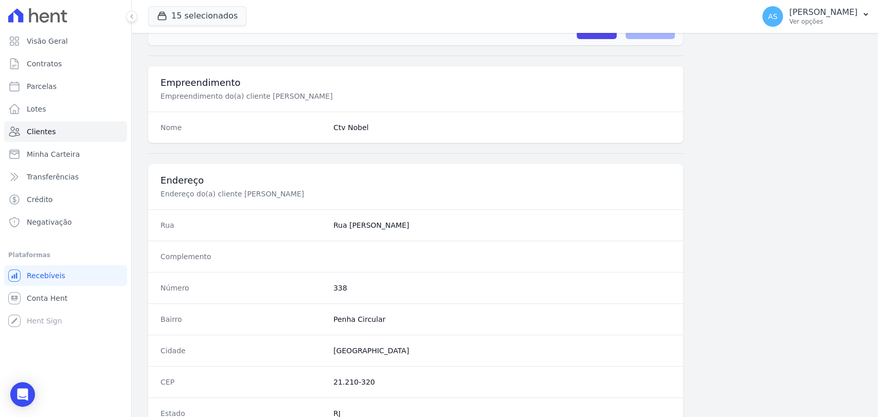
scroll to position [543, 0]
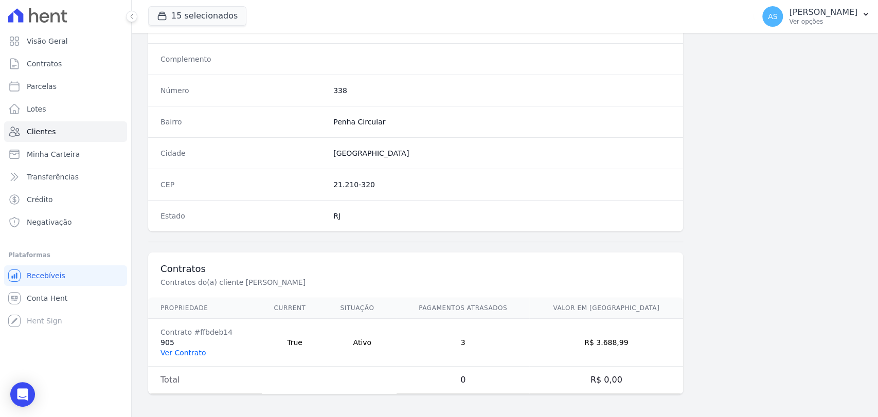
click at [162, 351] on link "Ver Contrato" at bounding box center [182, 353] width 45 height 8
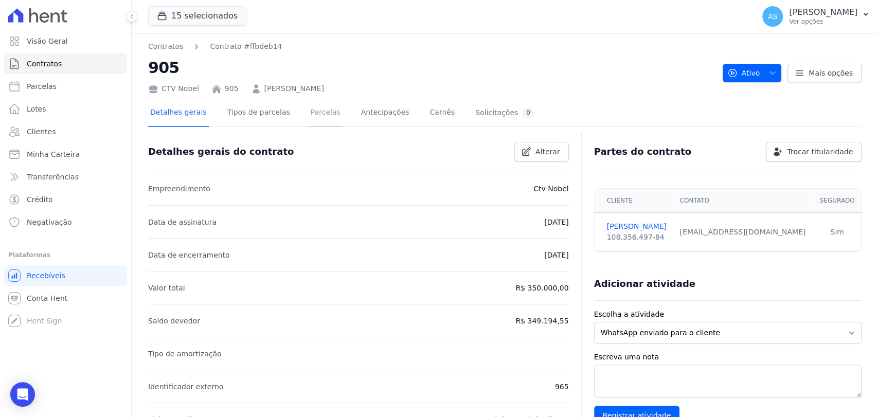
click at [308, 113] on link "Parcelas" at bounding box center [325, 113] width 34 height 27
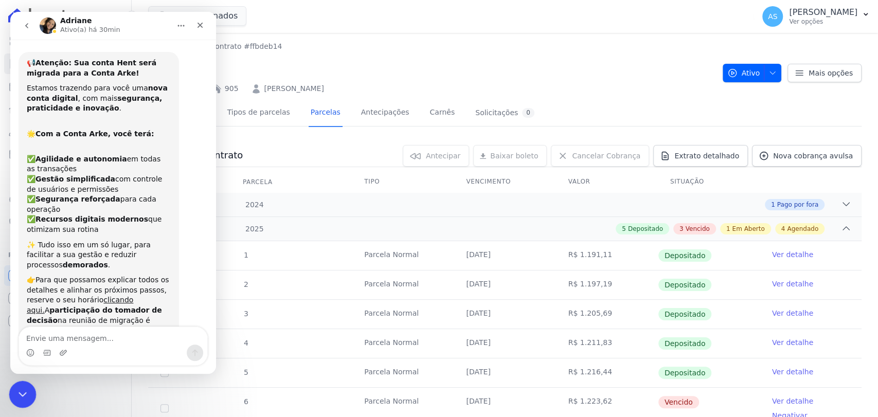
click at [21, 397] on icon "Fechar mensagem da Intercom" at bounding box center [21, 393] width 12 height 12
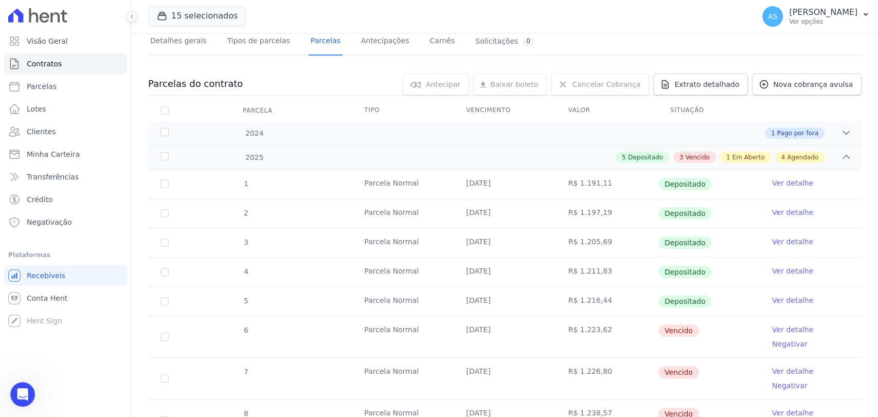
scroll to position [57, 0]
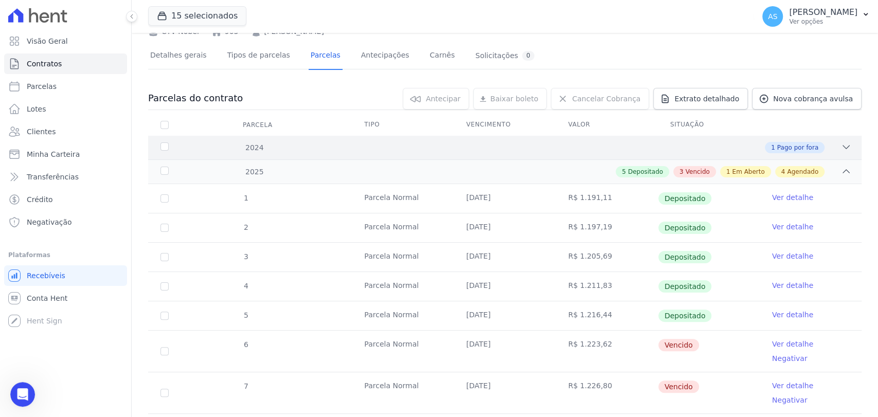
click at [841, 149] on icon at bounding box center [846, 147] width 10 height 10
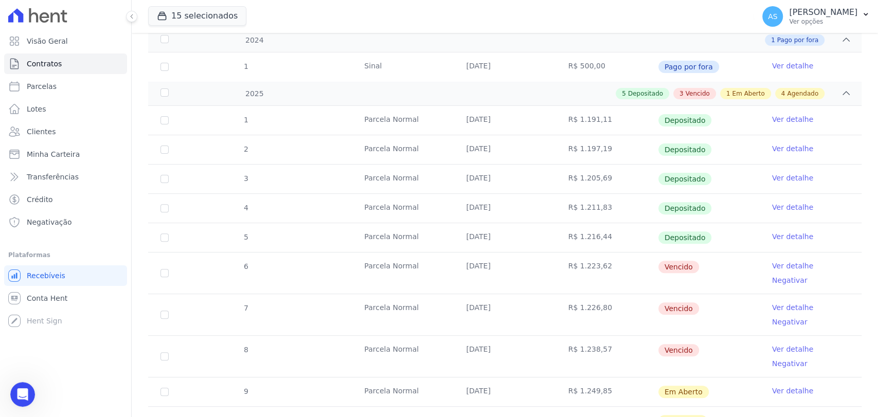
scroll to position [171, 0]
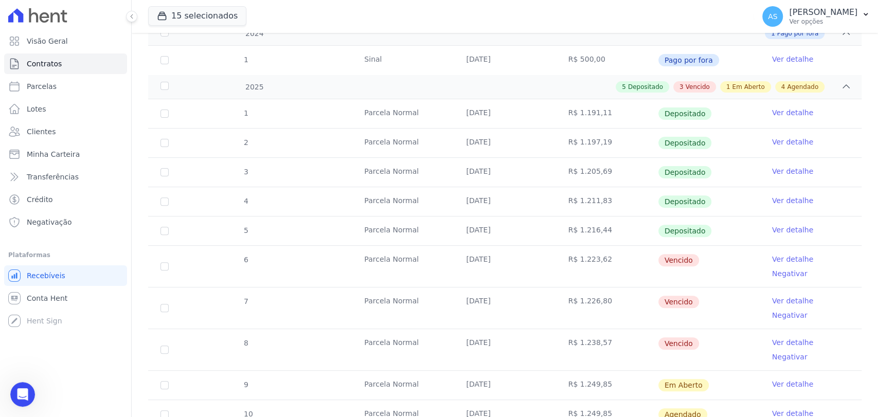
drag, startPoint x: 572, startPoint y: 111, endPoint x: 611, endPoint y: 111, distance: 39.6
click at [611, 111] on td "R$ 1.191,11" at bounding box center [607, 113] width 102 height 29
drag, startPoint x: 607, startPoint y: 142, endPoint x: 574, endPoint y: 142, distance: 32.9
click at [574, 142] on td "R$ 1.197,19" at bounding box center [607, 143] width 102 height 29
click at [772, 171] on link "Ver detalhe" at bounding box center [792, 171] width 41 height 10
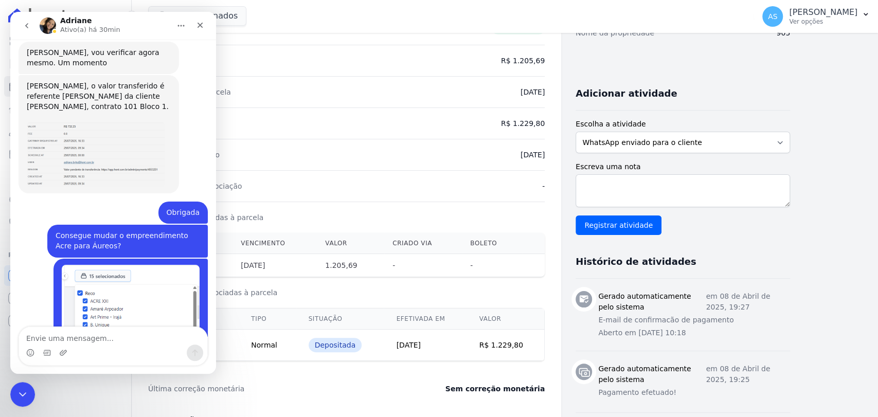
scroll to position [5638, 0]
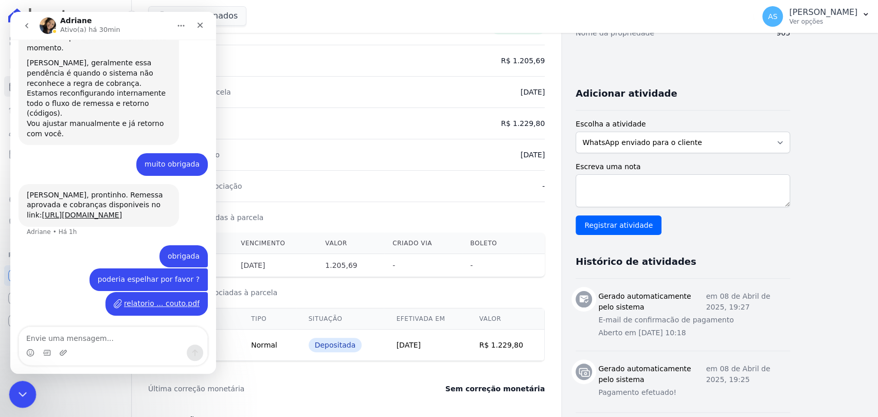
click at [19, 396] on icon "Fechar mensagem da Intercom" at bounding box center [21, 393] width 12 height 12
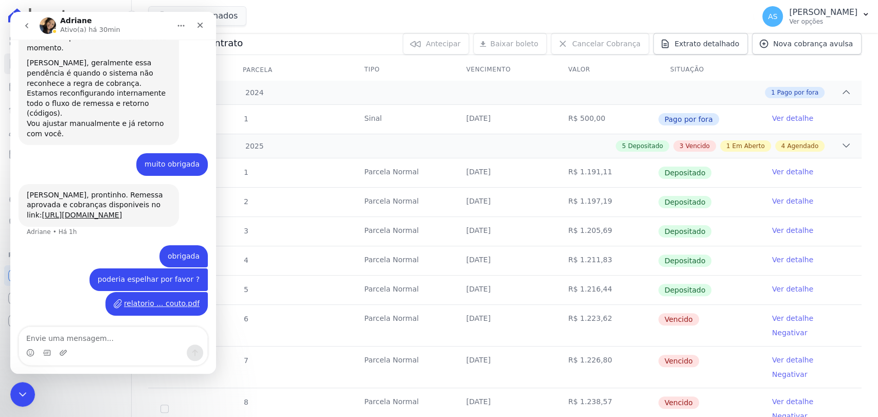
scroll to position [83, 0]
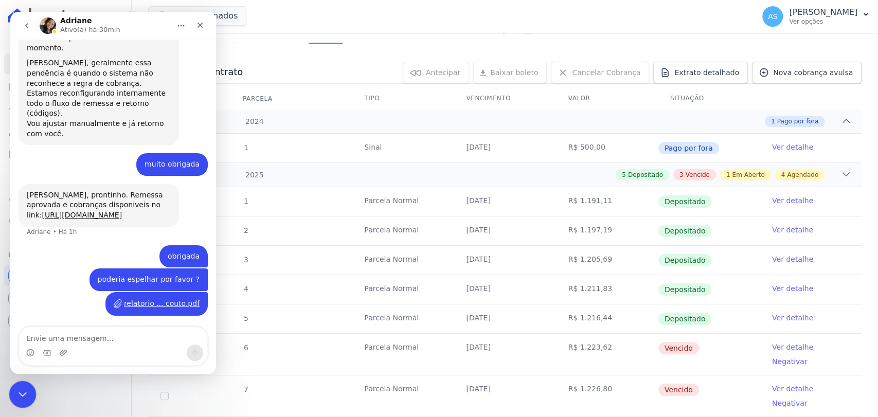
click at [22, 396] on icon "Fechar mensagem da Intercom" at bounding box center [21, 393] width 12 height 12
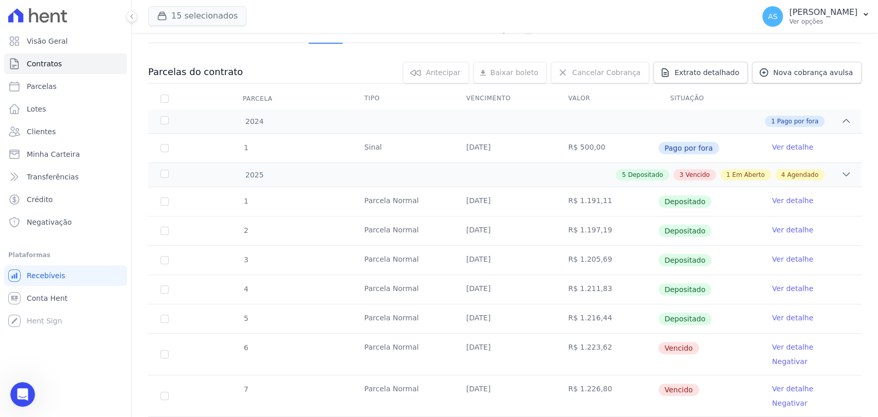
scroll to position [5638, 0]
click at [38, 154] on span "Minha Carteira" at bounding box center [53, 154] width 53 height 10
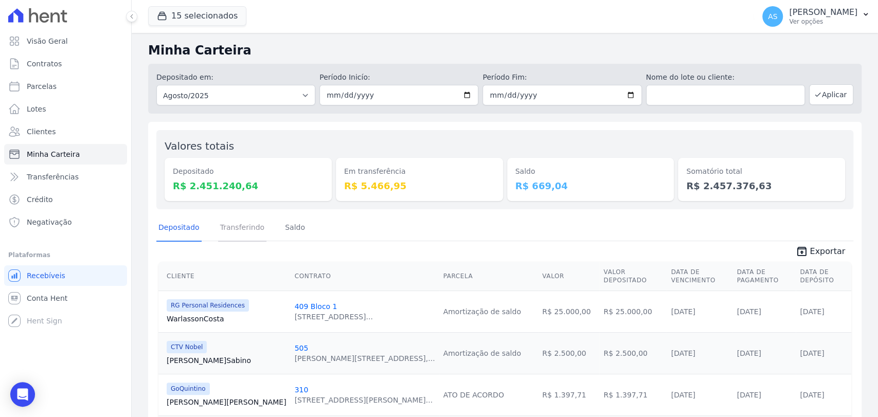
click at [230, 233] on link "Transferindo" at bounding box center [242, 228] width 49 height 27
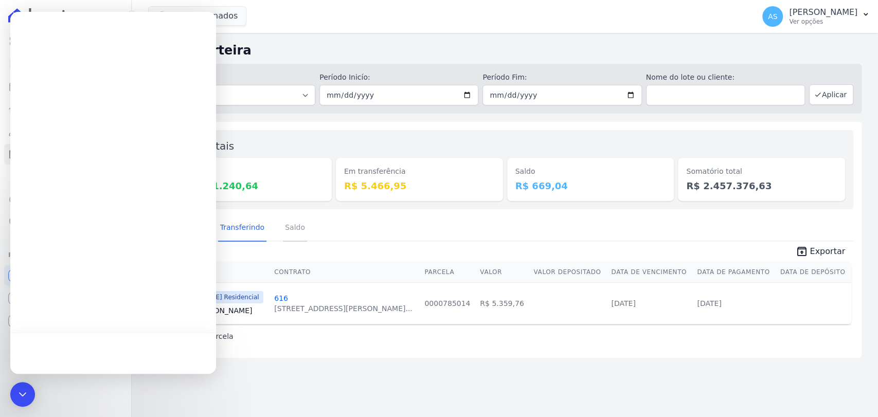
click at [283, 228] on link "Saldo" at bounding box center [295, 228] width 24 height 27
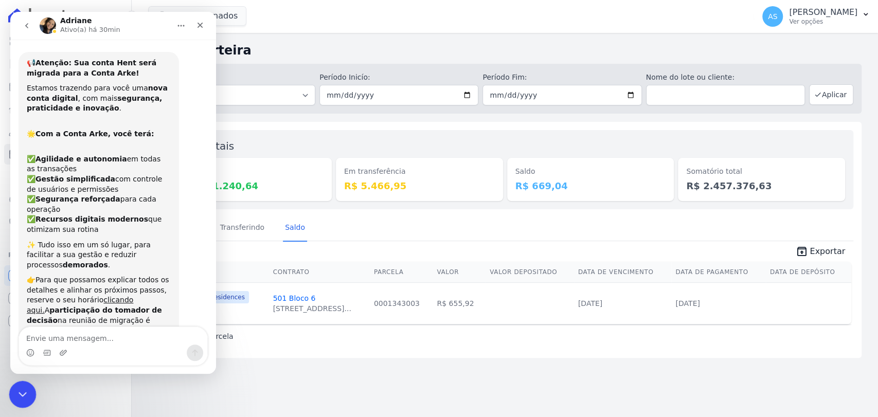
click at [19, 388] on icon "Fechar mensagem da Intercom" at bounding box center [21, 393] width 12 height 12
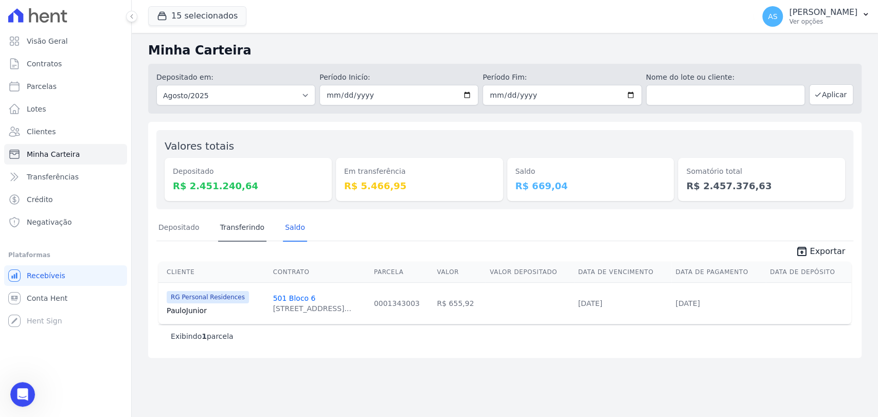
scroll to position [5638, 0]
click at [227, 231] on link "Transferindo" at bounding box center [242, 228] width 49 height 27
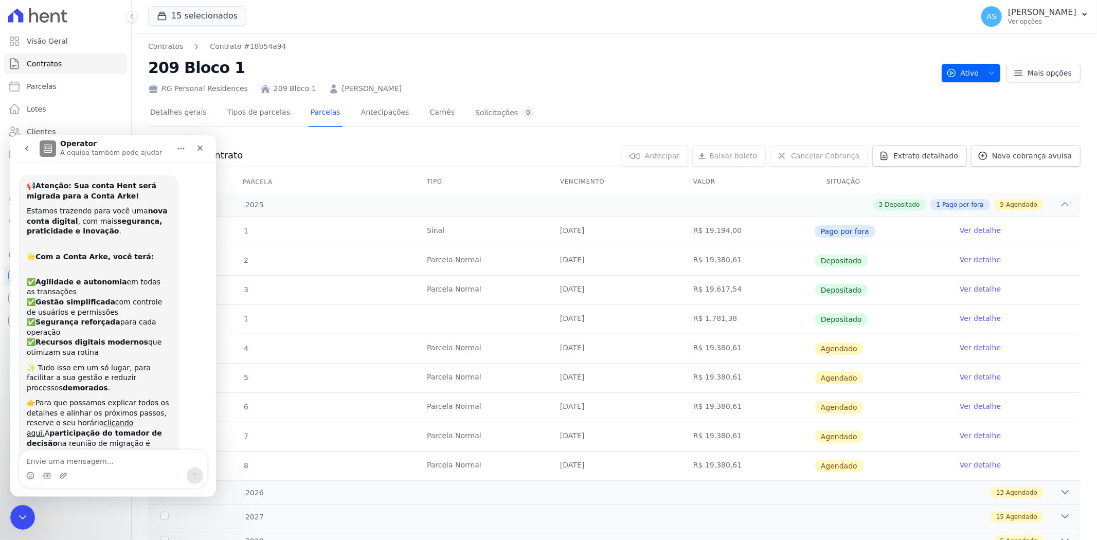
scroll to position [5676, 0]
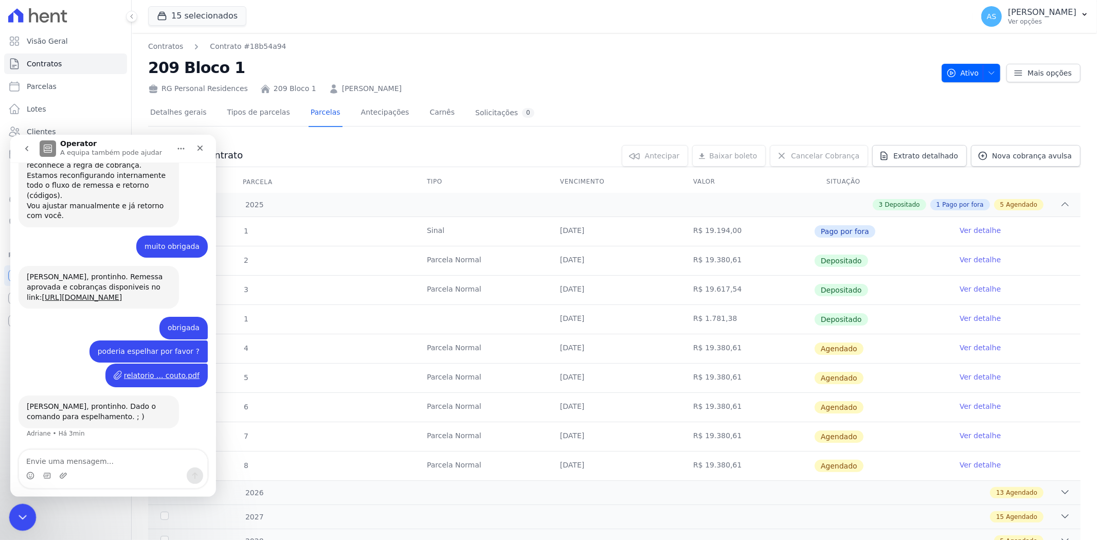
drag, startPoint x: 24, startPoint y: 511, endPoint x: 141, endPoint y: 815, distance: 326.3
click at [24, 510] on icon "Fechar mensagem da Intercom" at bounding box center [21, 515] width 12 height 12
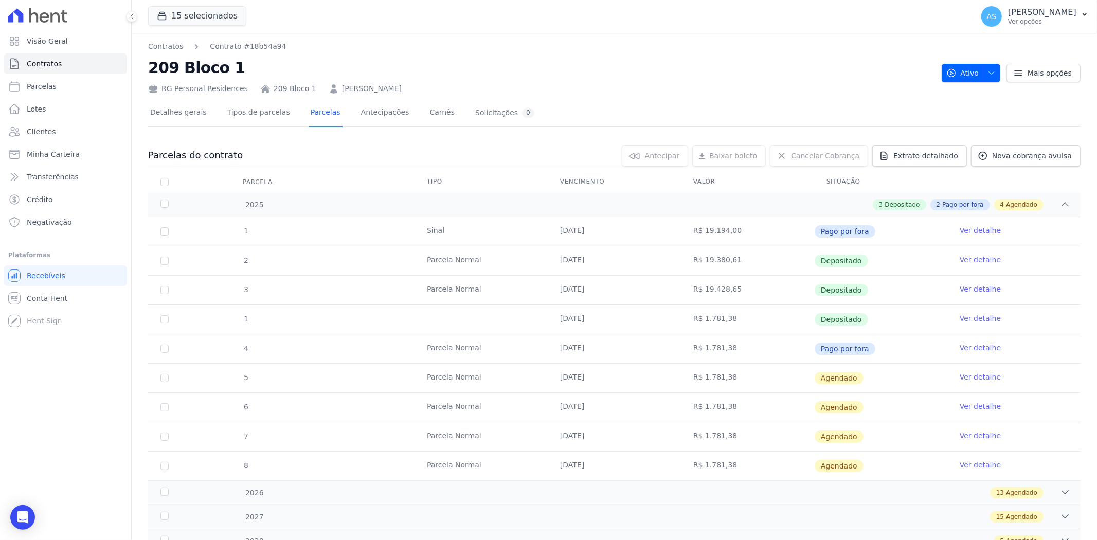
click at [974, 375] on link "Ver detalhe" at bounding box center [979, 377] width 41 height 10
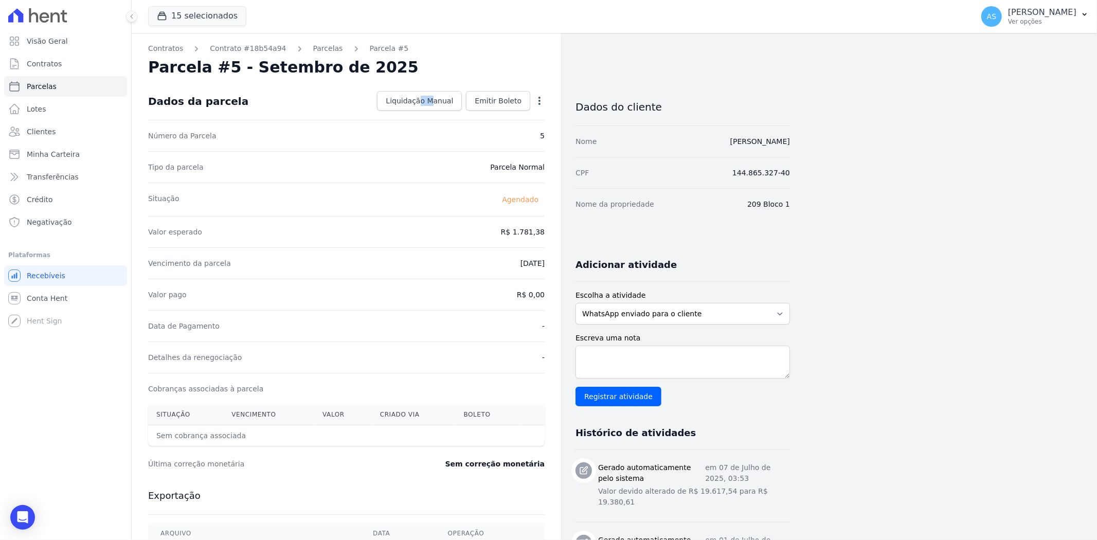
drag, startPoint x: 403, startPoint y: 88, endPoint x: 356, endPoint y: 90, distance: 46.3
click at [357, 92] on div "Dados da parcela Liquidação Manual Liquidação Manual Data de Pagamento [DATE] […" at bounding box center [346, 101] width 396 height 37
click at [19, 512] on icon "Open Intercom Messenger" at bounding box center [22, 517] width 12 height 13
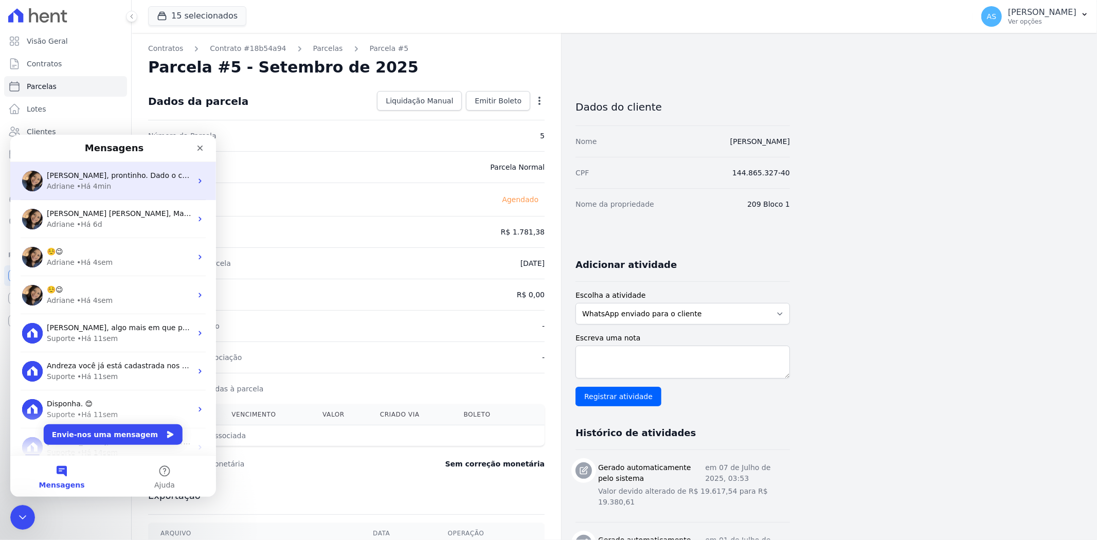
click at [151, 176] on span "[PERSON_NAME], prontinho. Dado o comando para espelhamento. ; )" at bounding box center [171, 175] width 249 height 8
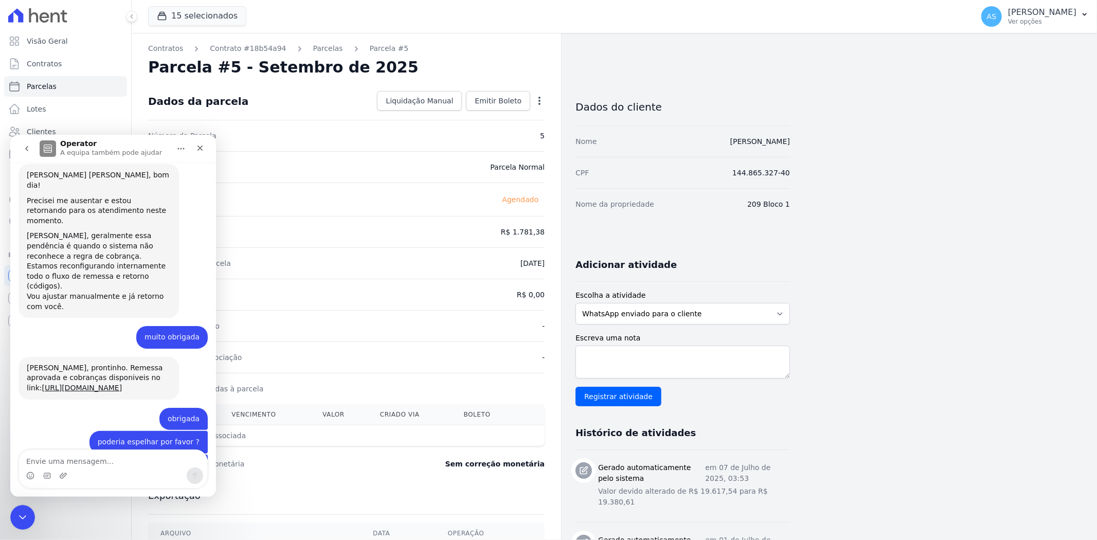
scroll to position [5676, 0]
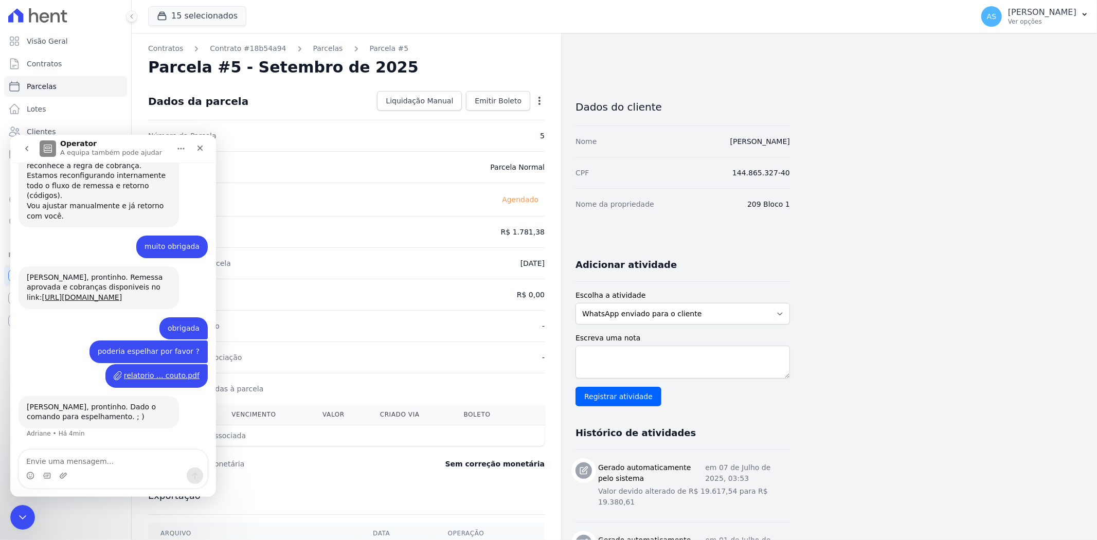
click at [150, 373] on div "relatorio ... couto.pdf" at bounding box center [162, 375] width 76 height 11
click at [540, 100] on icon "button" at bounding box center [539, 101] width 2 height 8
click at [468, 111] on link "Alterar" at bounding box center [495, 114] width 90 height 19
drag, startPoint x: 492, startPoint y: 238, endPoint x: 544, endPoint y: 248, distance: 52.9
click at [544, 248] on dl "Número da Parcela 5 Tipo da parcela Parcela Normal Situação Agendado Valor espe…" at bounding box center [346, 282] width 396 height 326
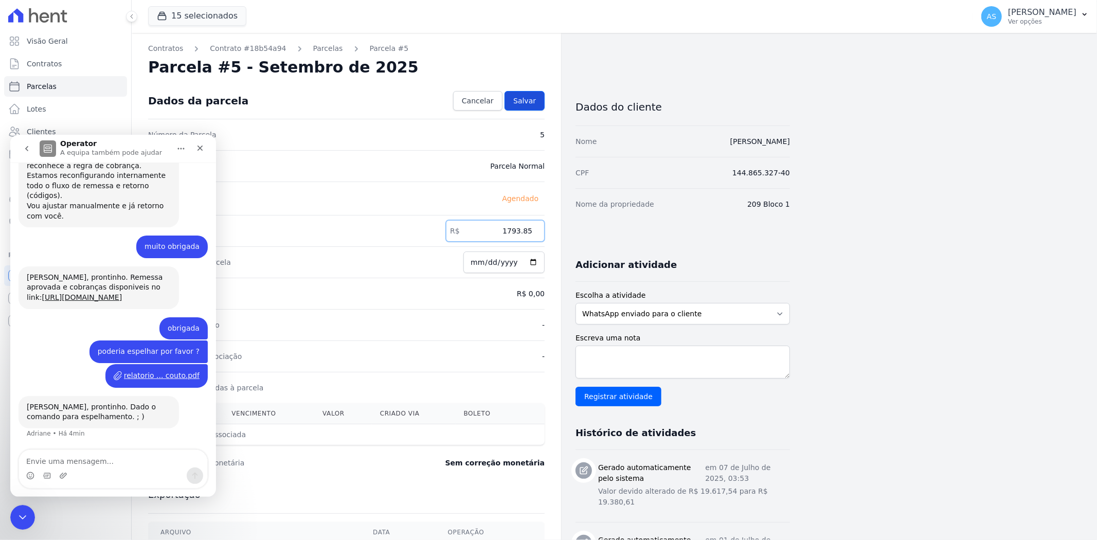
type input "1793.85"
click at [530, 102] on span "Salvar" at bounding box center [524, 101] width 23 height 10
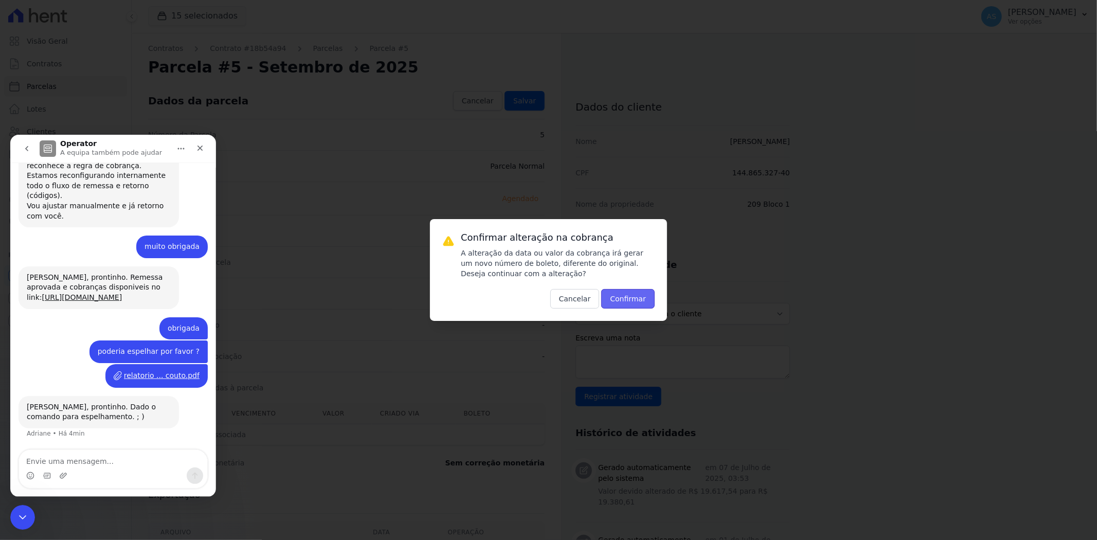
click at [633, 299] on button "Confirmar" at bounding box center [627, 299] width 53 height 20
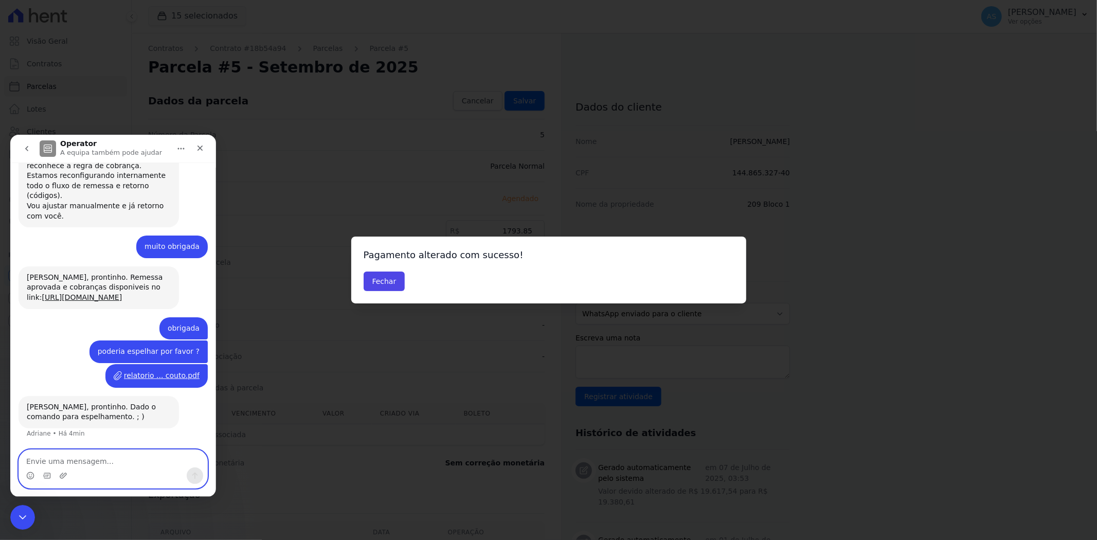
click at [47, 455] on textarea "Envie uma mensagem..." at bounding box center [113, 457] width 188 height 17
type textarea "grata"
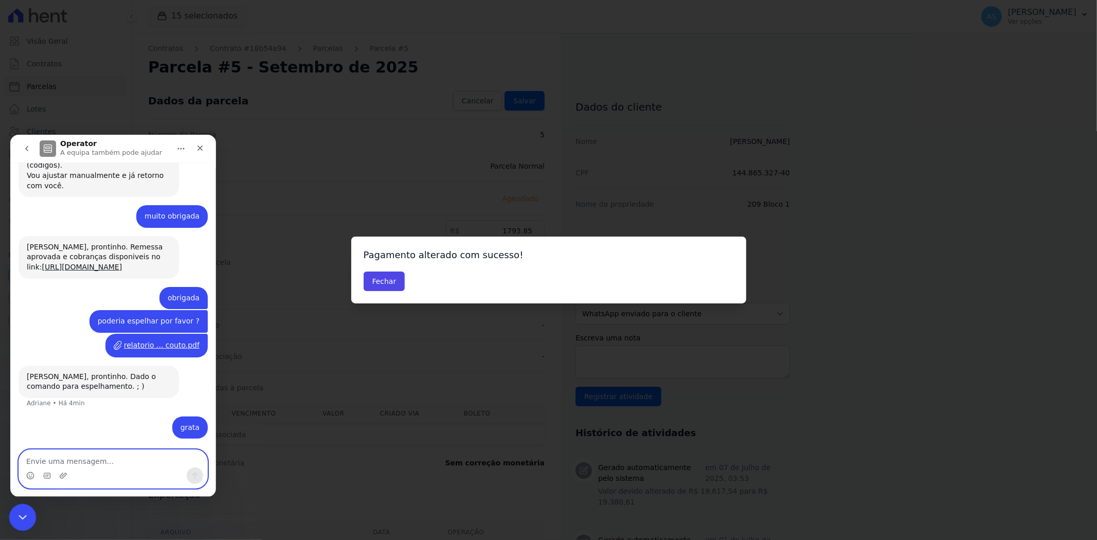
scroll to position [5707, 0]
click at [199, 149] on icon "Fechar" at bounding box center [200, 147] width 8 height 8
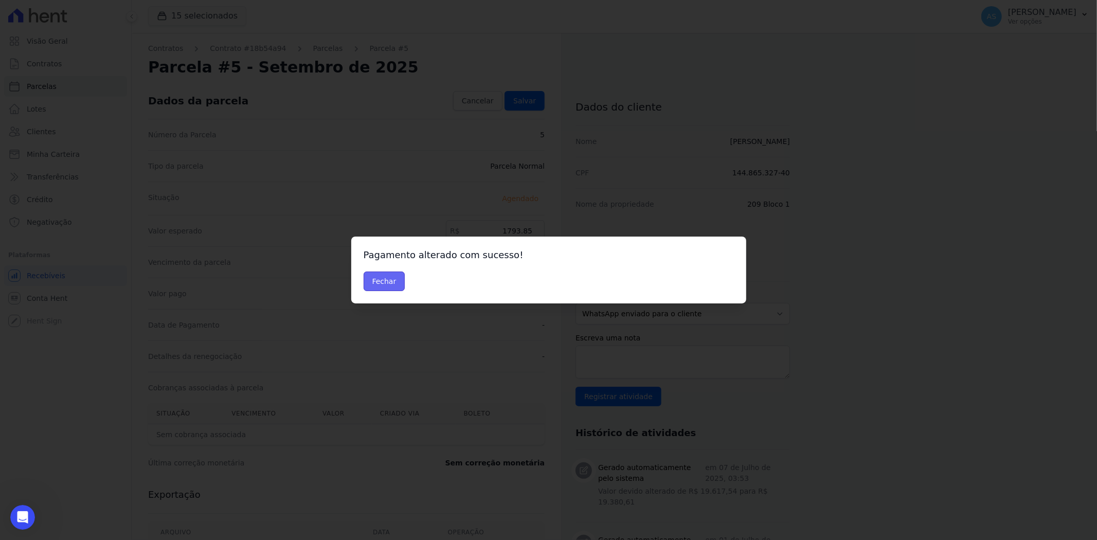
click at [382, 280] on button "Fechar" at bounding box center [384, 281] width 42 height 20
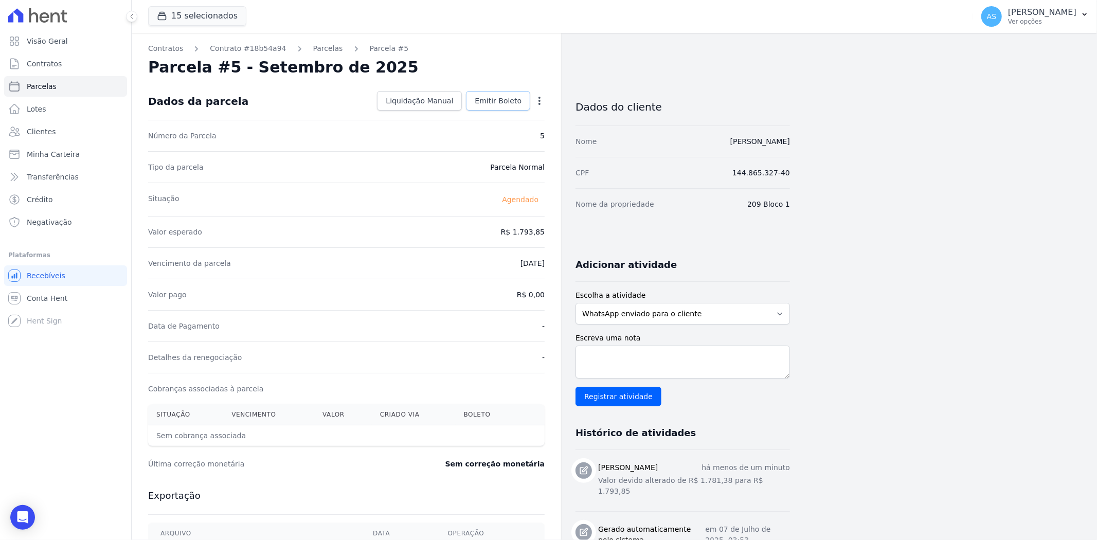
click at [500, 94] on link "Emitir Boleto" at bounding box center [498, 101] width 64 height 20
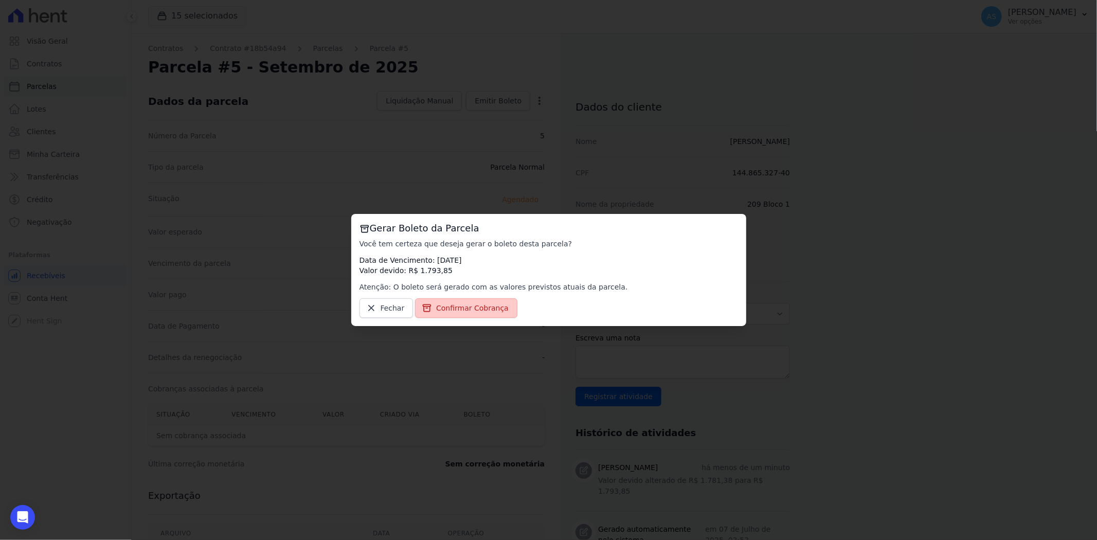
click at [442, 312] on span "Confirmar Cobrança" at bounding box center [472, 308] width 72 height 10
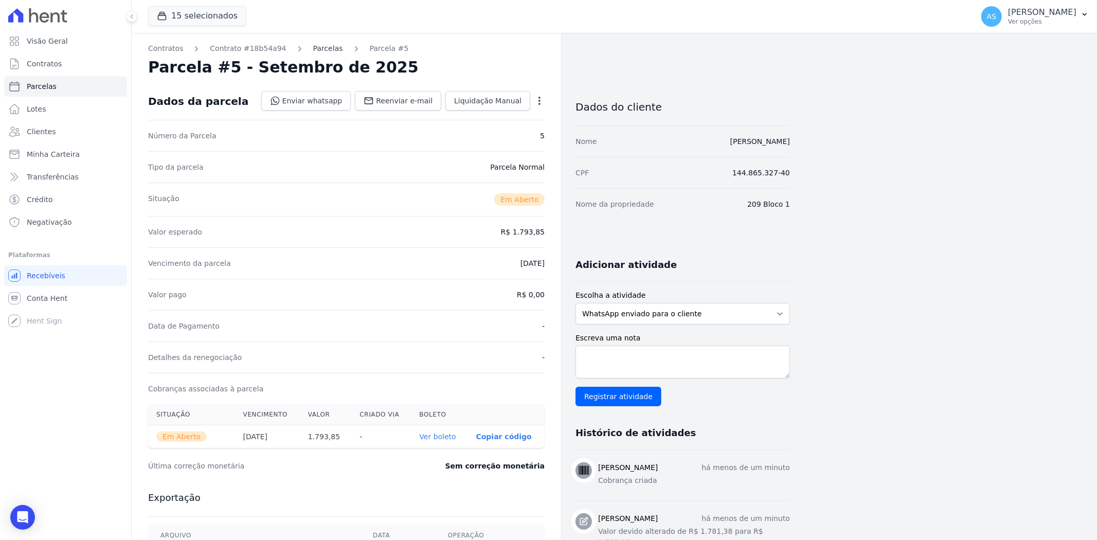
click at [316, 45] on link "Parcelas" at bounding box center [328, 48] width 30 height 11
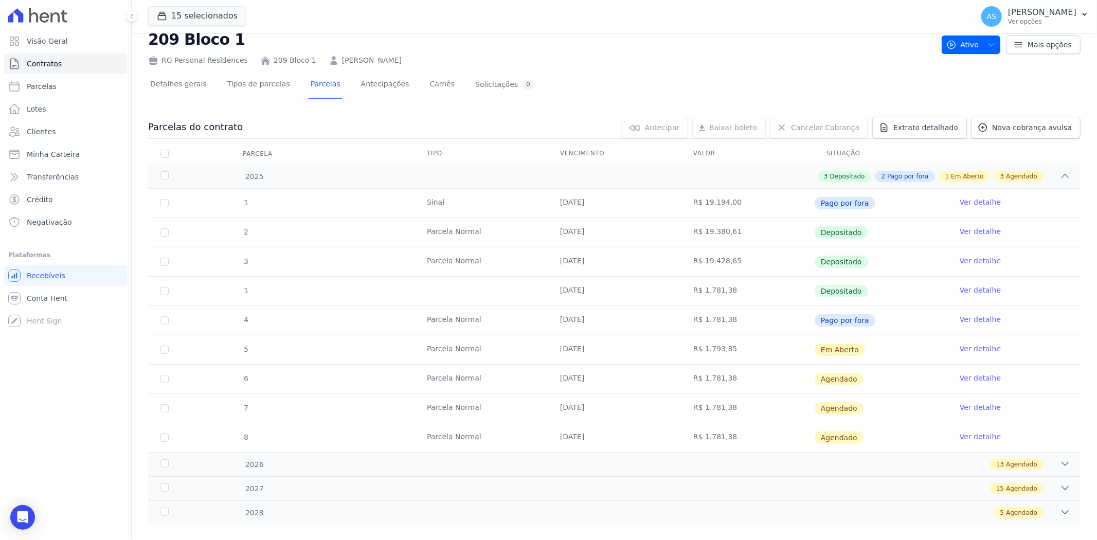
scroll to position [44, 0]
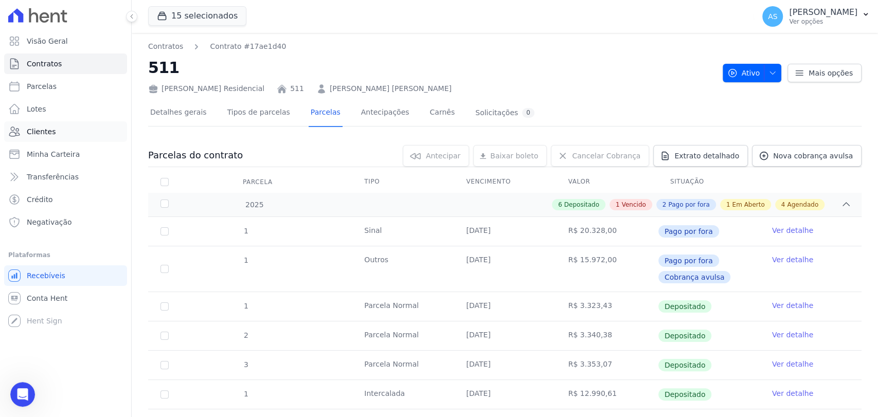
scroll to position [5709, 0]
click at [45, 157] on span "Minha Carteira" at bounding box center [53, 154] width 53 height 10
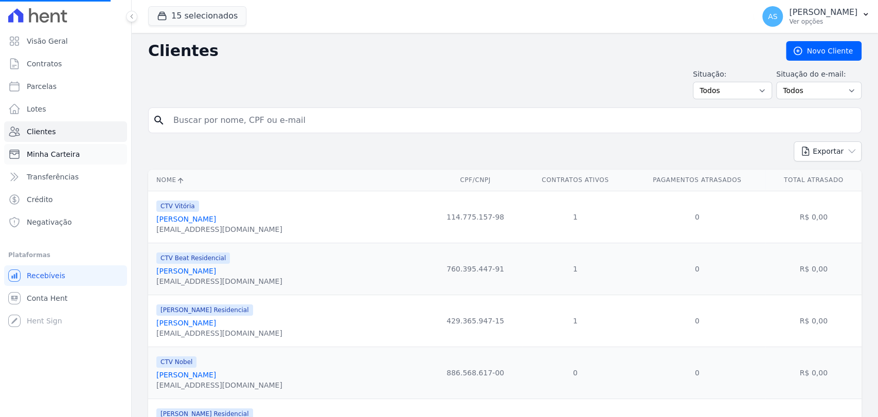
click at [38, 151] on span "Minha Carteira" at bounding box center [53, 154] width 53 height 10
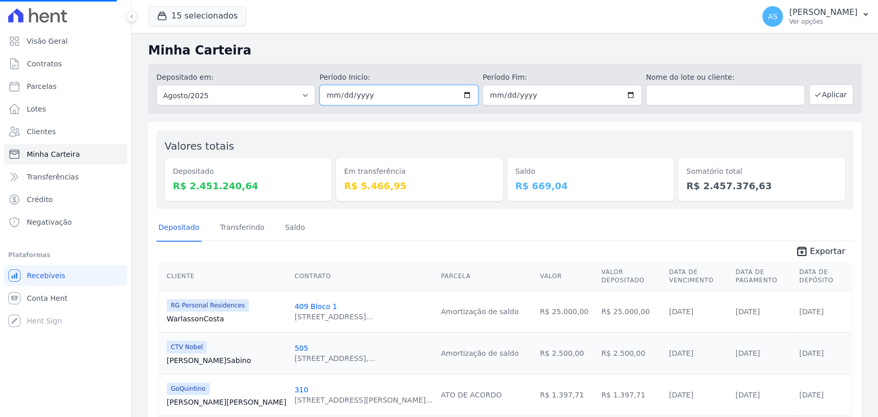
click at [463, 91] on input "[DATE]" at bounding box center [398, 95] width 159 height 21
click at [464, 92] on input "[DATE]" at bounding box center [398, 95] width 159 height 21
type input "[DATE]"
click at [624, 94] on input "[DATE]" at bounding box center [561, 95] width 159 height 21
type input "[DATE]"
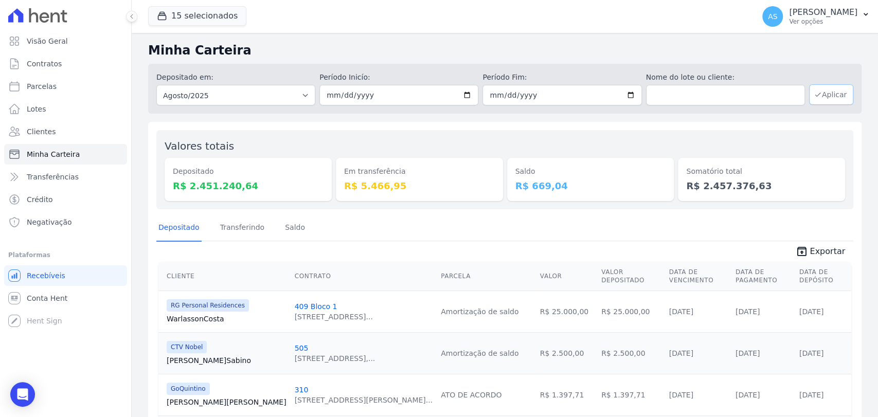
click at [824, 96] on button "Aplicar" at bounding box center [831, 94] width 44 height 21
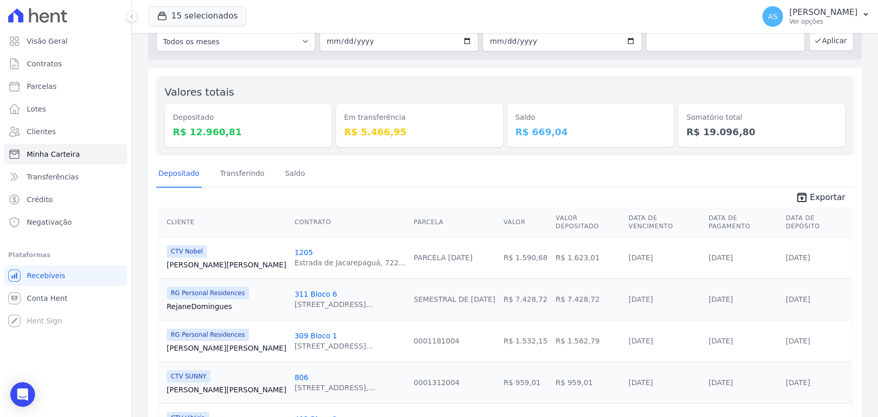
scroll to position [42, 0]
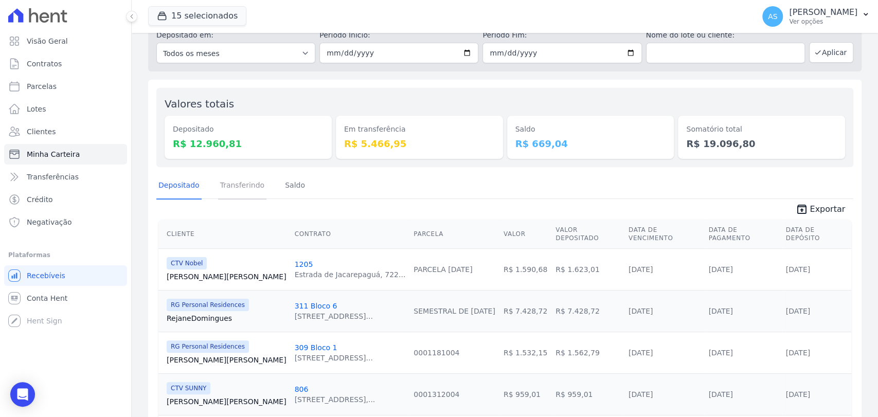
click at [233, 188] on link "Transferindo" at bounding box center [242, 186] width 49 height 27
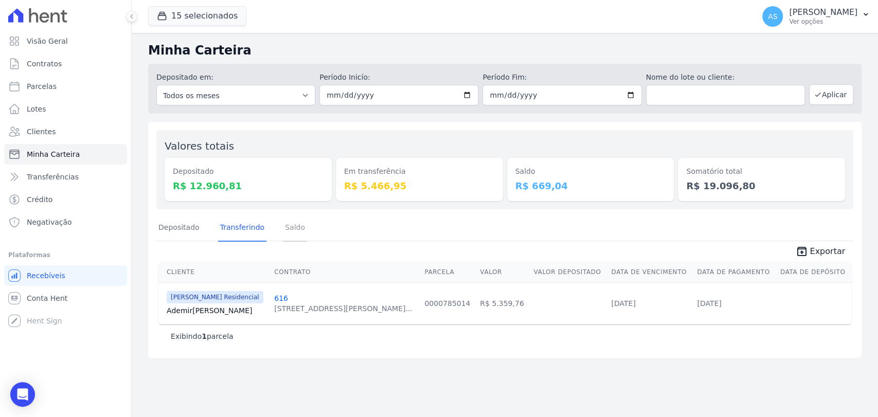
click at [284, 221] on link "Saldo" at bounding box center [295, 228] width 24 height 27
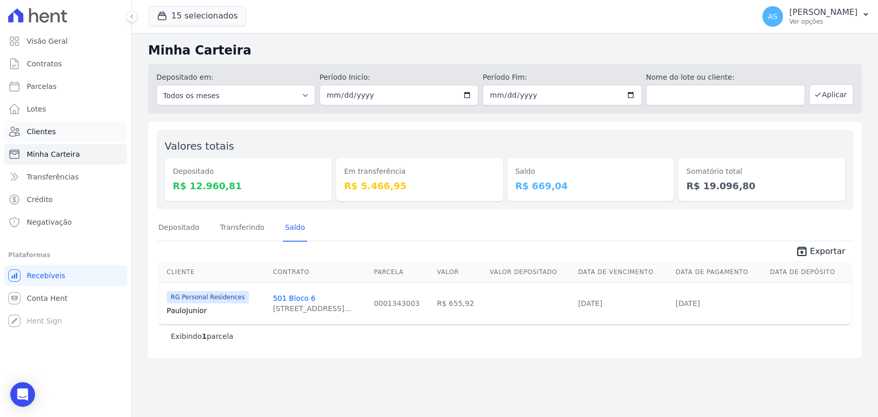
click at [33, 132] on span "Clientes" at bounding box center [41, 131] width 29 height 10
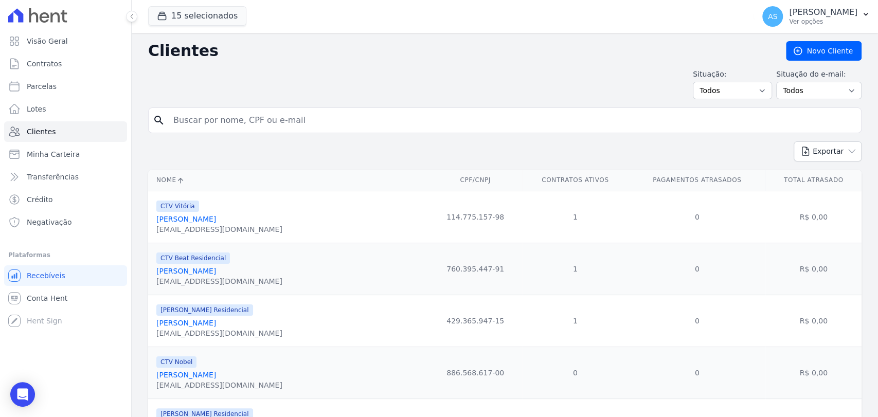
click at [185, 113] on input "search" at bounding box center [511, 120] width 689 height 21
paste input "[PERSON_NAME]"
type input "[PERSON_NAME]"
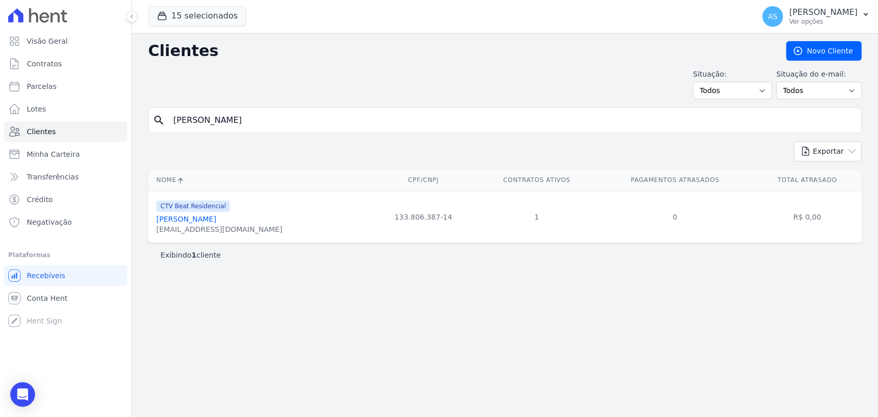
click at [196, 218] on link "[PERSON_NAME]" at bounding box center [186, 219] width 60 height 8
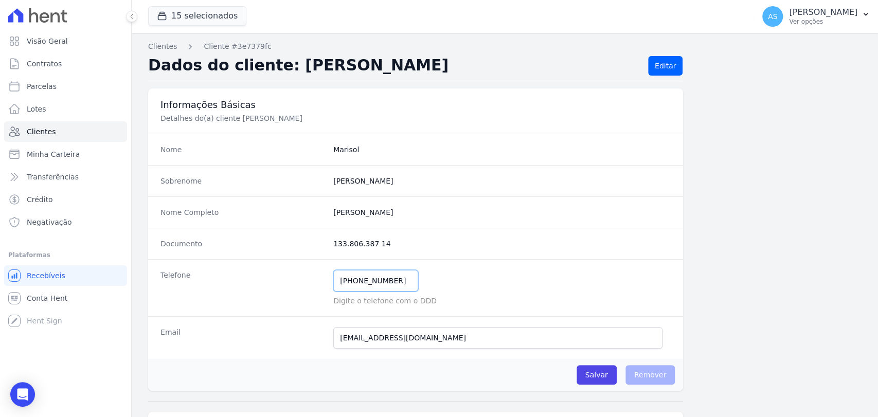
drag, startPoint x: 398, startPoint y: 281, endPoint x: 270, endPoint y: 281, distance: 128.0
click at [270, 281] on div "Telefone [PHONE_NUMBER] Mensagem de SMS ainda não enviada.. Mensagem de [PERSON…" at bounding box center [415, 287] width 535 height 57
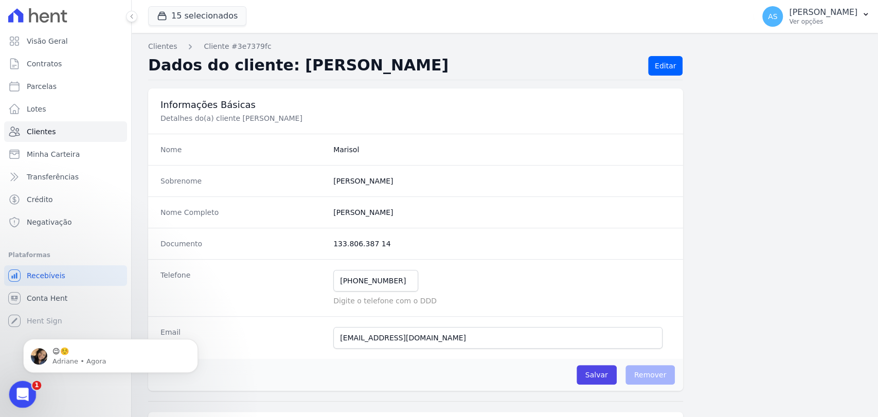
click at [17, 393] on icon "Abrir mensagem da Intercom" at bounding box center [21, 393] width 17 height 17
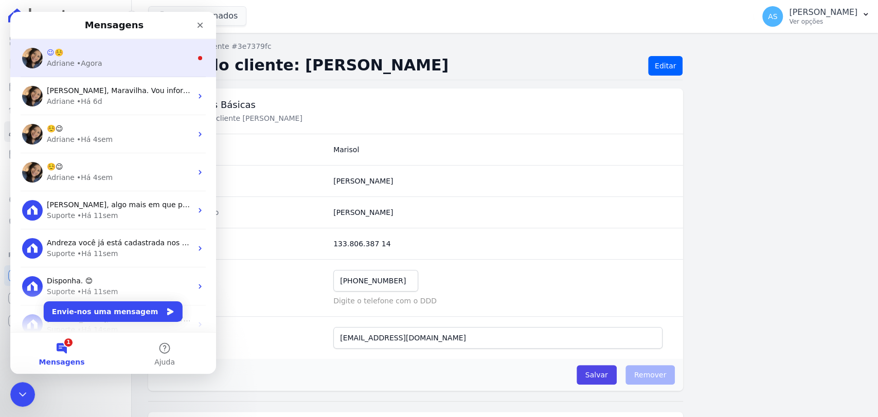
click at [100, 60] on div "Adriane • Agora" at bounding box center [119, 63] width 145 height 11
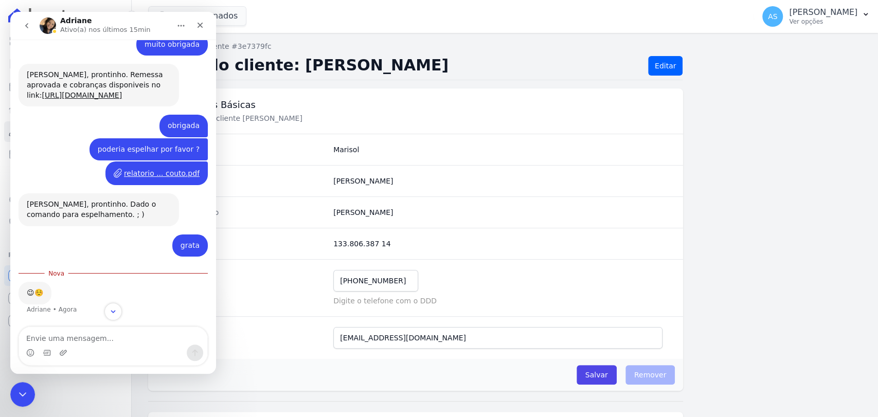
scroll to position [5756, 0]
click at [198, 25] on icon "Fechar" at bounding box center [200, 25] width 8 height 8
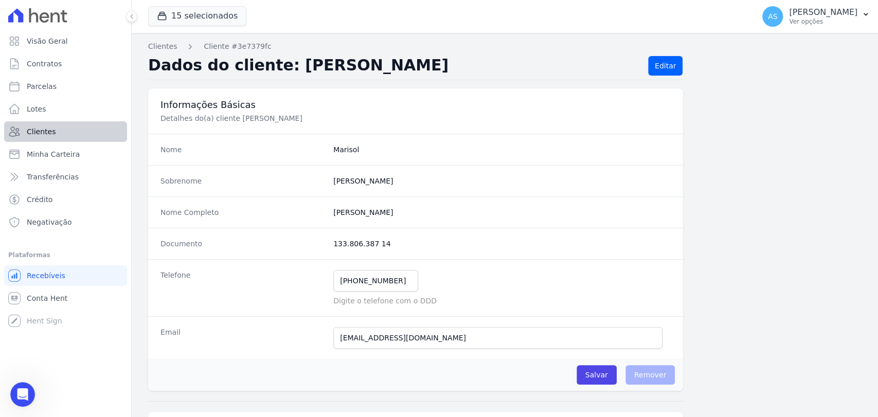
scroll to position [5739, 0]
click at [35, 127] on span "Clientes" at bounding box center [41, 131] width 29 height 10
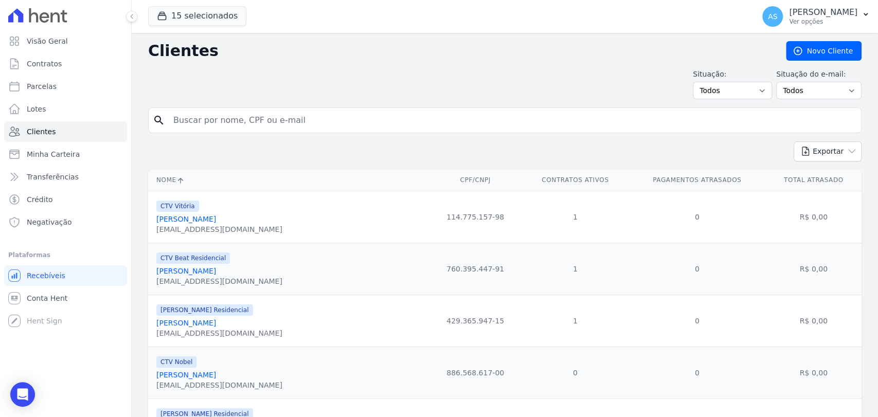
click at [200, 112] on input "search" at bounding box center [511, 120] width 689 height 21
paste input "[PERSON_NAME]"
type input "[PERSON_NAME]"
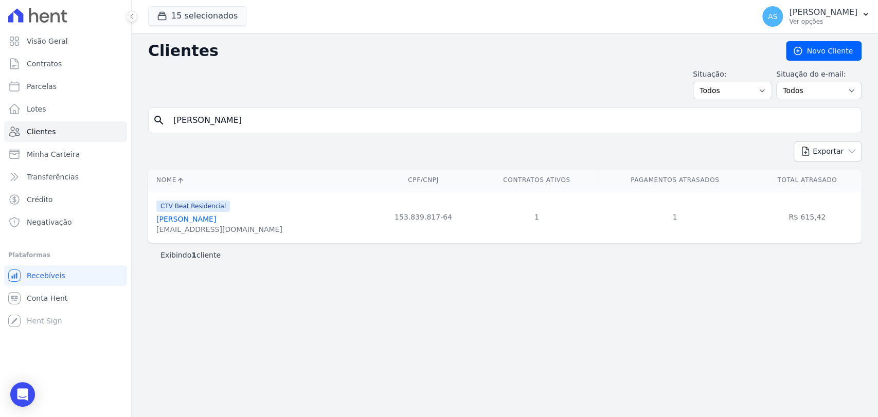
click at [204, 217] on link "[PERSON_NAME]" at bounding box center [186, 219] width 60 height 8
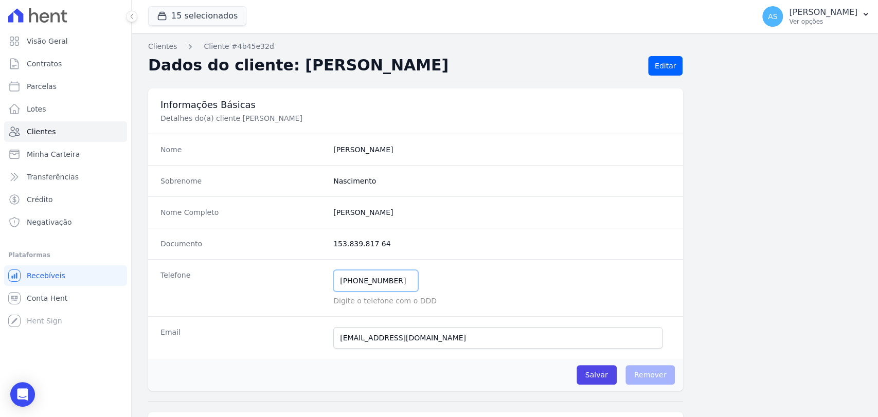
drag, startPoint x: 400, startPoint y: 284, endPoint x: 276, endPoint y: 279, distance: 124.5
click at [276, 279] on div "Telefone [PHONE_NUMBER] Mensagem de SMS ainda não enviada.. Mensagem de [PERSON…" at bounding box center [415, 287] width 535 height 57
click at [38, 134] on span "Clientes" at bounding box center [41, 131] width 29 height 10
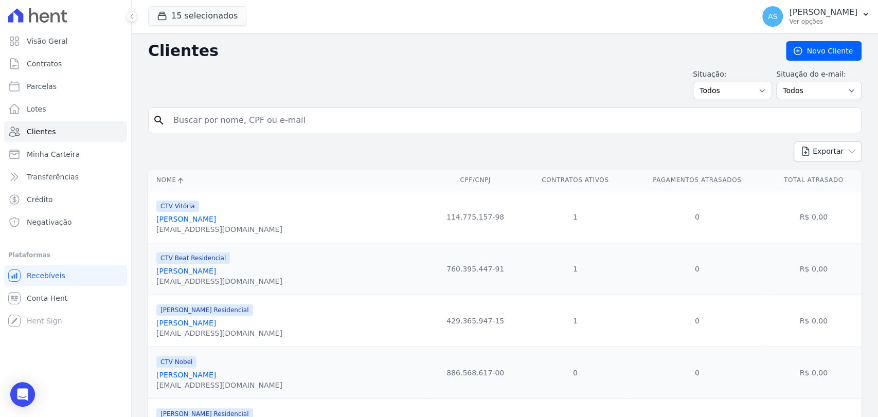
click at [183, 117] on input "search" at bounding box center [511, 120] width 689 height 21
paste input "[PERSON_NAME]"
type input "[PERSON_NAME]"
click at [253, 119] on input "[PERSON_NAME]" at bounding box center [511, 120] width 689 height 21
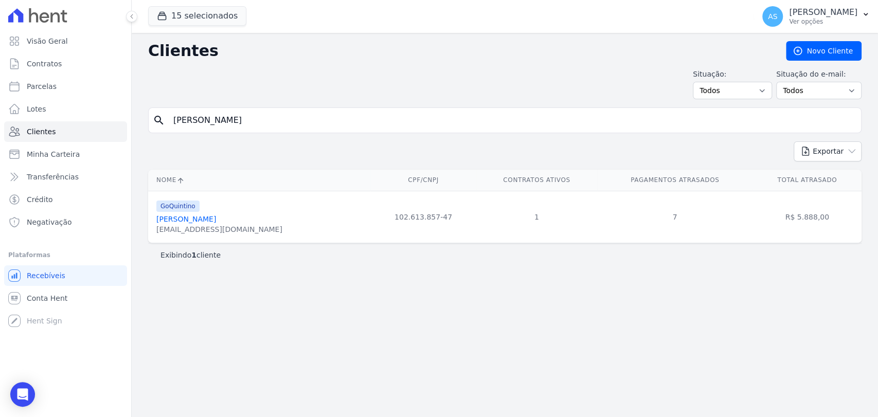
click at [165, 223] on link "[PERSON_NAME]" at bounding box center [186, 219] width 60 height 8
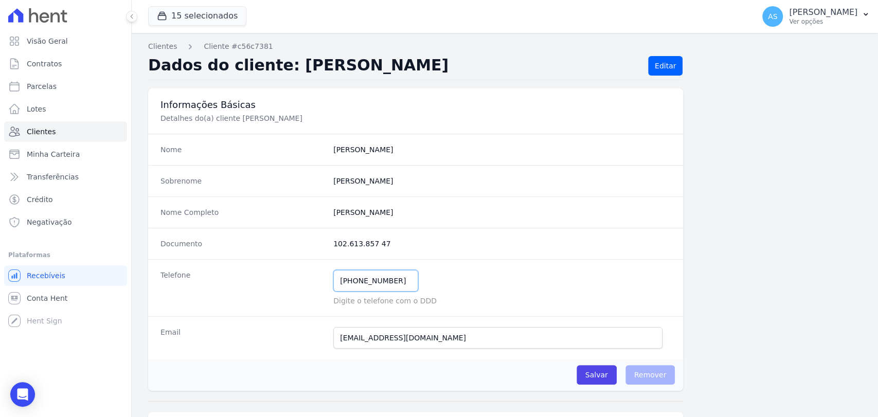
drag, startPoint x: 405, startPoint y: 283, endPoint x: 275, endPoint y: 285, distance: 130.6
click at [275, 285] on div "Telefone [PHONE_NUMBER] Mensagem de SMS ainda não enviada.. Mensagem de [PERSON…" at bounding box center [415, 287] width 535 height 57
click at [34, 130] on span "Clientes" at bounding box center [41, 131] width 29 height 10
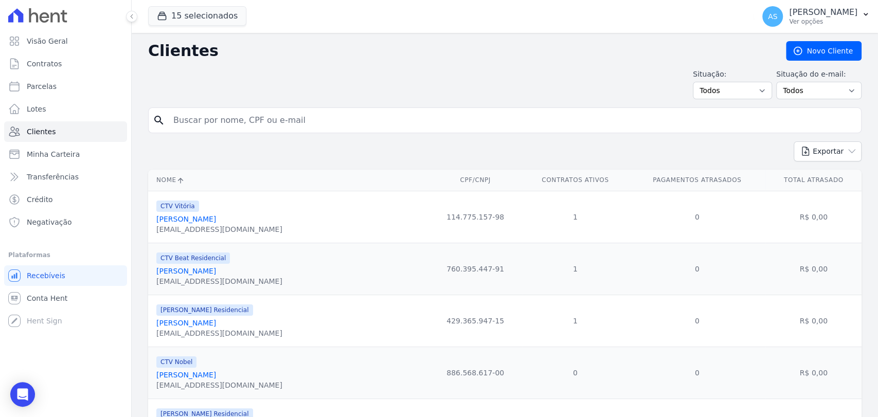
click at [206, 119] on input "search" at bounding box center [511, 120] width 689 height 21
paste input "[PERSON_NAME] Ammar"
type input "[PERSON_NAME] Ammar"
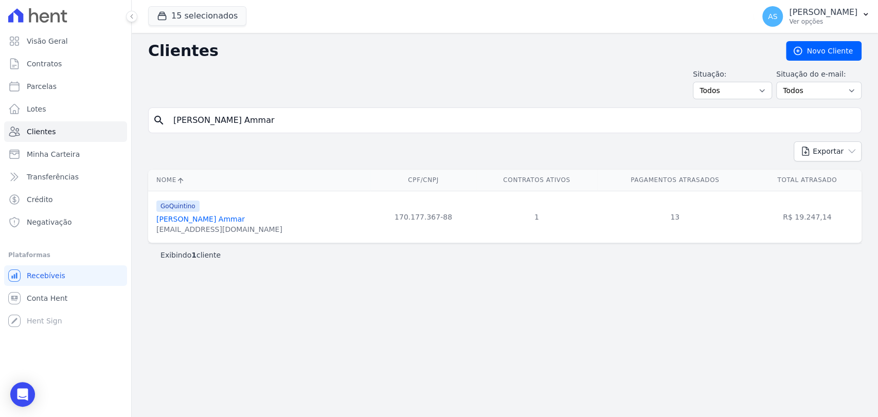
click at [214, 219] on link "[PERSON_NAME] Ammar" at bounding box center [200, 219] width 88 height 8
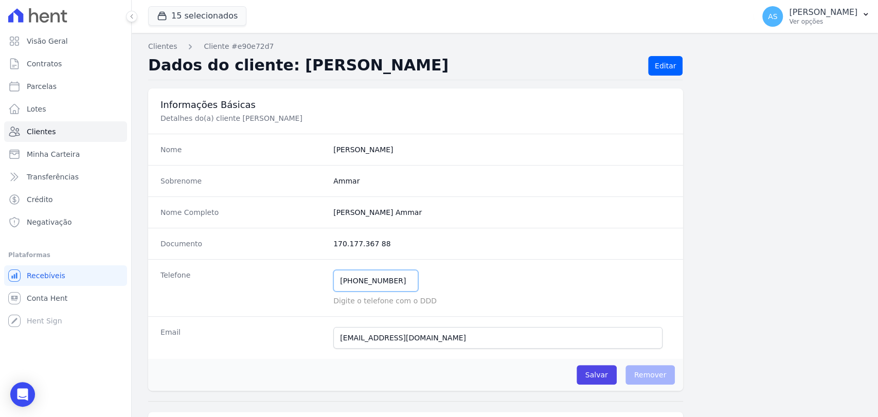
drag, startPoint x: 396, startPoint y: 281, endPoint x: 290, endPoint y: 287, distance: 106.1
click at [290, 287] on div "Telefone [PHONE_NUMBER] Mensagem de SMS ainda não enviada.. Mensagem de [PERSON…" at bounding box center [415, 287] width 535 height 57
click at [39, 133] on span "Clientes" at bounding box center [41, 131] width 29 height 10
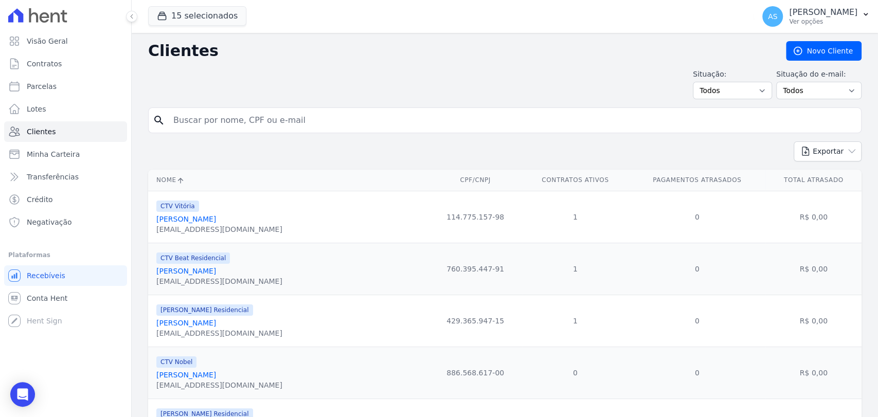
click at [203, 122] on input "search" at bounding box center [511, 120] width 689 height 21
paste input "[PERSON_NAME]"
type input "[PERSON_NAME]"
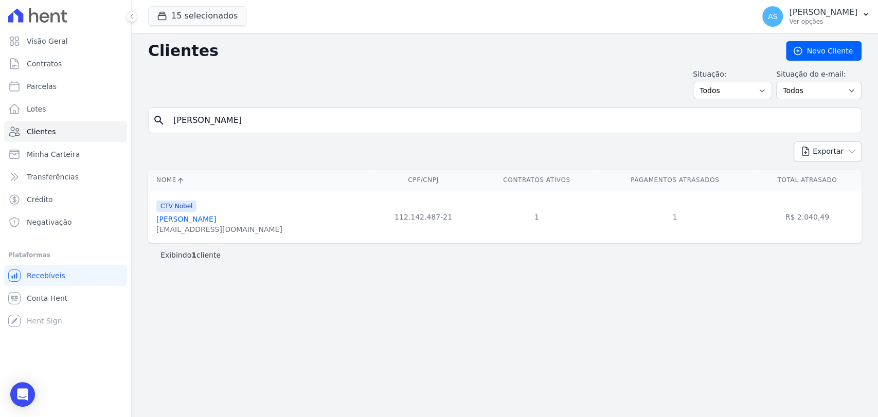
click at [188, 218] on link "[PERSON_NAME]" at bounding box center [186, 219] width 60 height 8
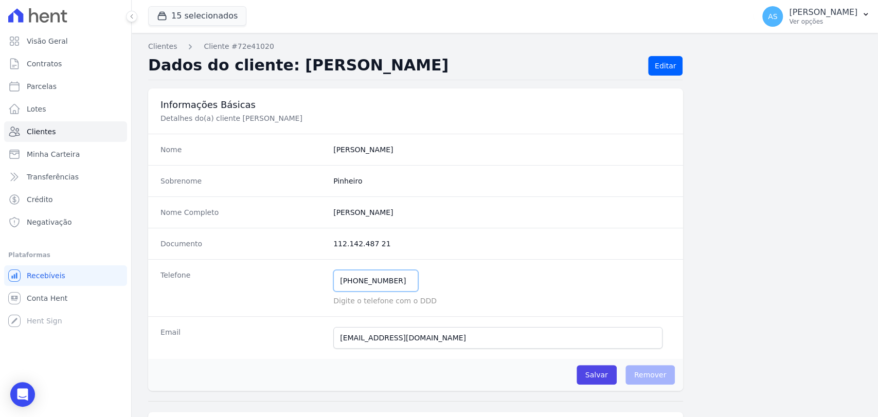
drag, startPoint x: 397, startPoint y: 281, endPoint x: 275, endPoint y: 280, distance: 122.4
click at [276, 279] on div "Telefone [PHONE_NUMBER] Mensagem de SMS ainda não enviada.. Mensagem de [PERSON…" at bounding box center [415, 287] width 535 height 57
click at [32, 129] on span "Clientes" at bounding box center [41, 131] width 29 height 10
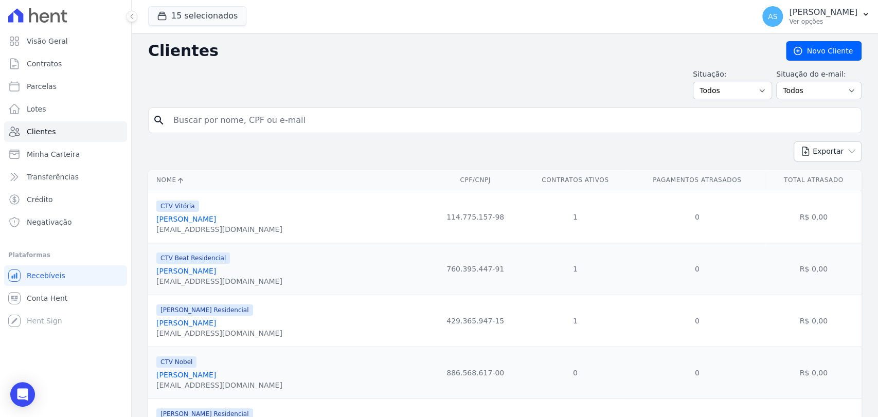
click at [192, 124] on input "search" at bounding box center [511, 120] width 689 height 21
paste input "Dionathan de [PERSON_NAME]"
type input "Dionathan de [PERSON_NAME]"
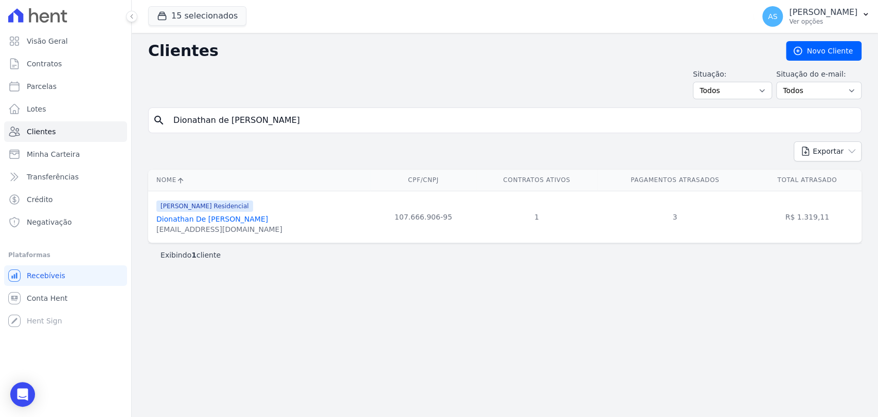
click at [206, 215] on link "Dionathan De [PERSON_NAME]" at bounding box center [212, 219] width 112 height 8
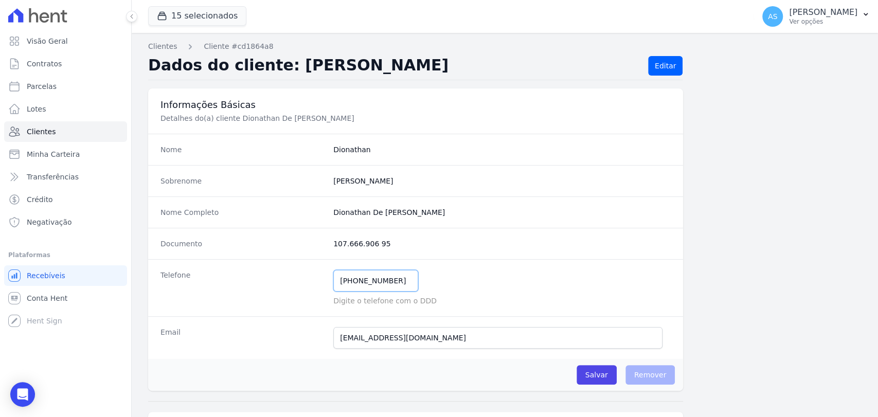
drag, startPoint x: 396, startPoint y: 282, endPoint x: 275, endPoint y: 289, distance: 122.1
click at [275, 289] on div "Telefone [PHONE_NUMBER] Mensagem de SMS ainda não enviada.. Mensagem de [PERSON…" at bounding box center [415, 287] width 535 height 57
drag, startPoint x: 448, startPoint y: 212, endPoint x: 325, endPoint y: 222, distance: 123.3
click at [325, 222] on div "Nome Completo [PERSON_NAME]" at bounding box center [415, 211] width 535 height 31
copy div "Dionathan De [PERSON_NAME]"
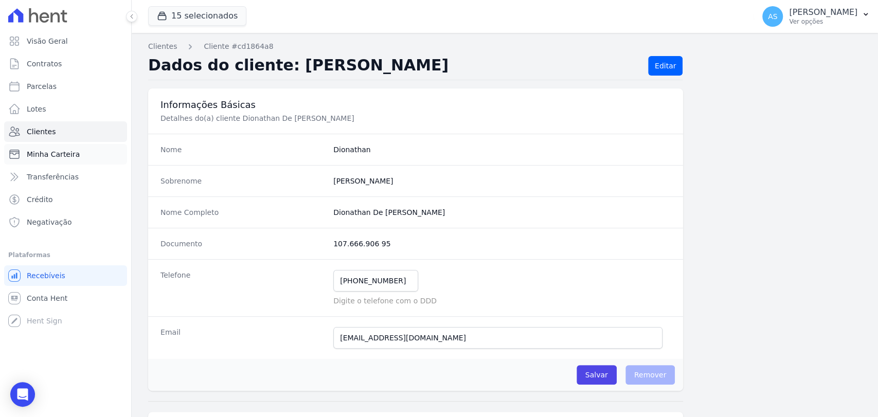
click at [46, 156] on span "Minha Carteira" at bounding box center [53, 154] width 53 height 10
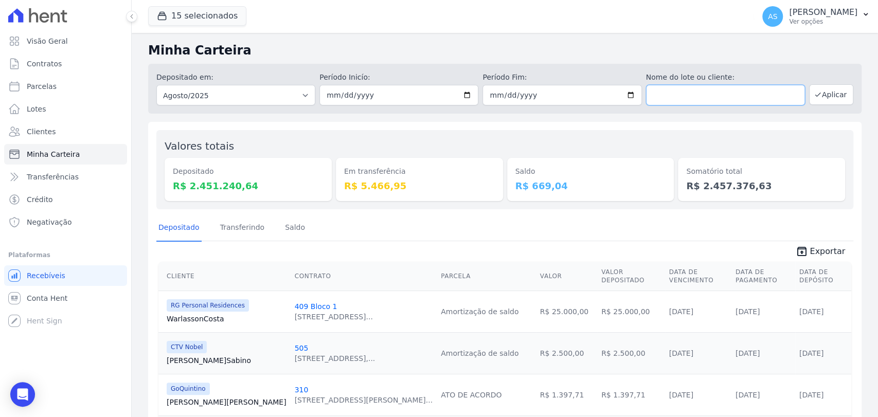
click at [680, 93] on input "text" at bounding box center [725, 95] width 159 height 21
paste input "Dionathan de [PERSON_NAME]"
type input "Dionathan de [PERSON_NAME]"
click at [309, 90] on select "Todos os meses Fevereiro/2022 Março/2022 Abril/2022 Maio/2022 Junho/2022 Julho/…" at bounding box center [235, 95] width 159 height 21
select select "all"
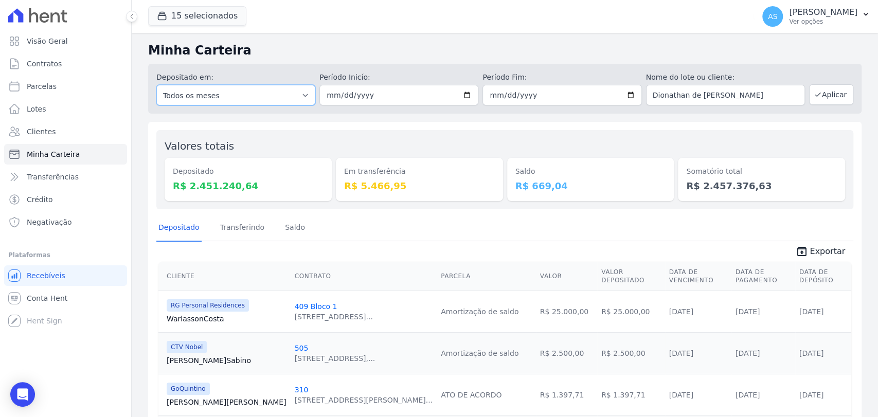
click at [156, 85] on select "Todos os meses Fevereiro/2022 Março/2022 Abril/2022 Maio/2022 Junho/2022 Julho/…" at bounding box center [235, 95] width 159 height 21
click at [825, 93] on button "Aplicar" at bounding box center [831, 94] width 44 height 21
